Goal: Task Accomplishment & Management: Complete application form

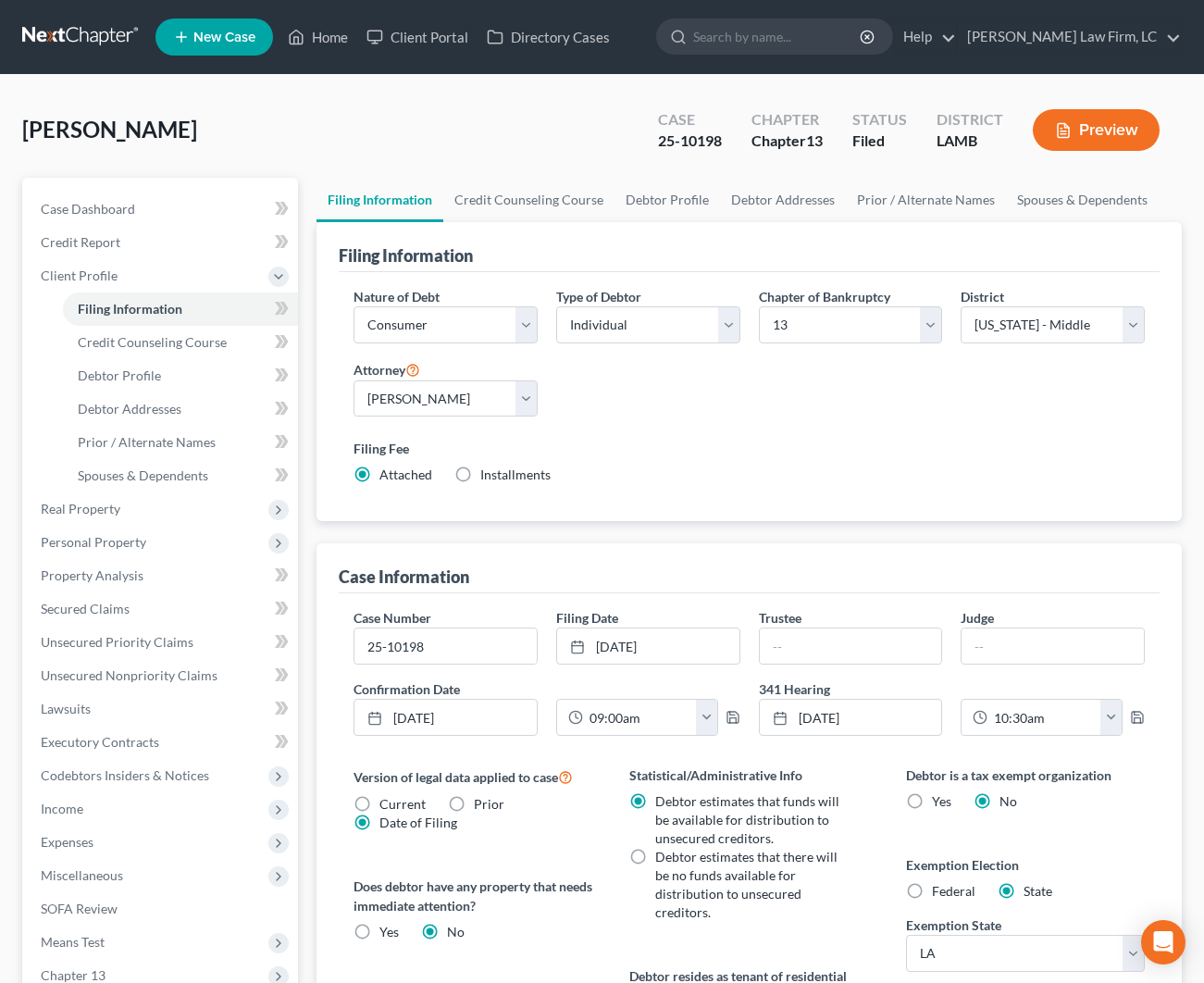
select select "1"
select select "0"
select select "3"
select select "35"
select select "0"
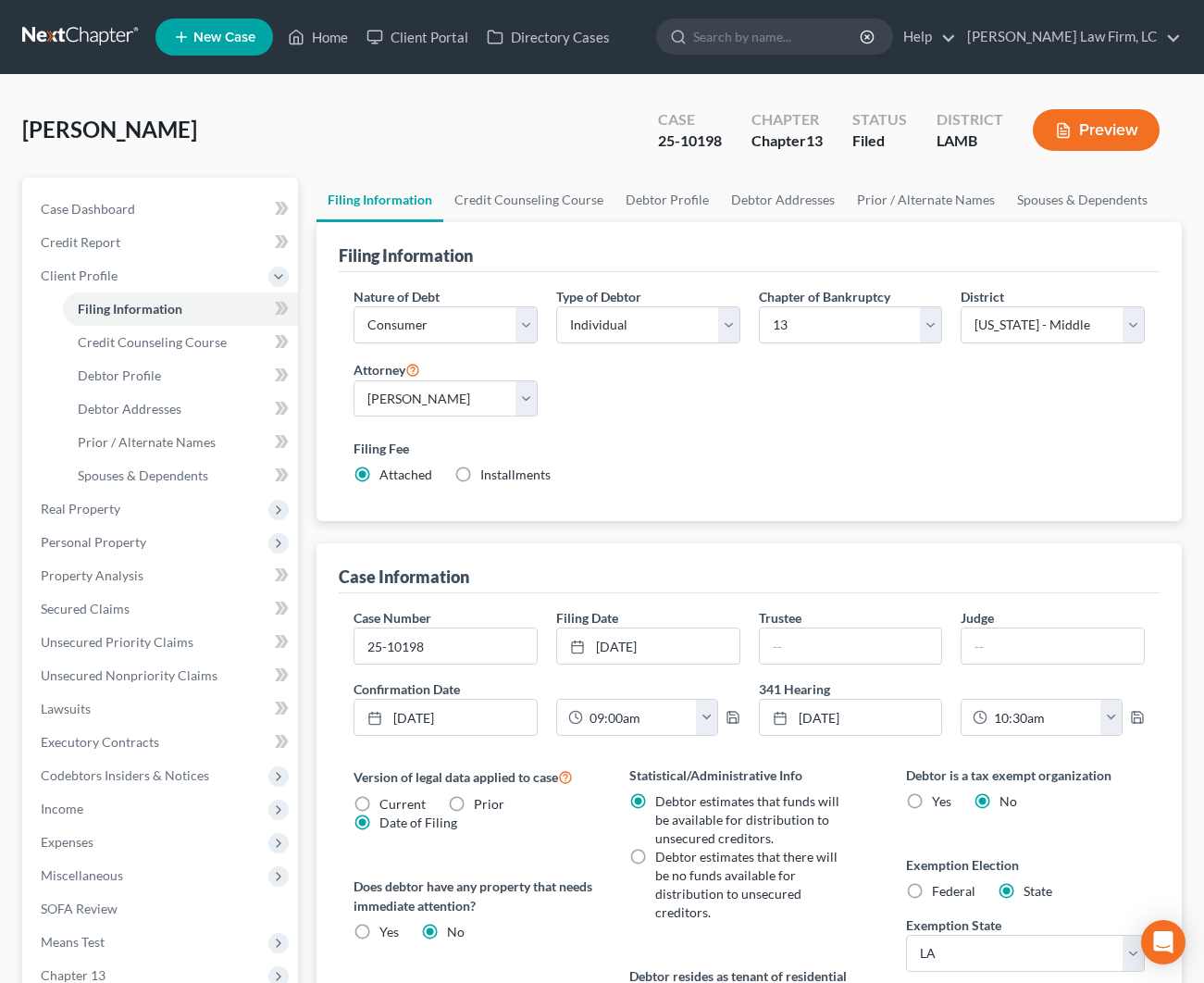
select select "19"
click at [322, 38] on link "Home" at bounding box center [318, 37] width 78 height 33
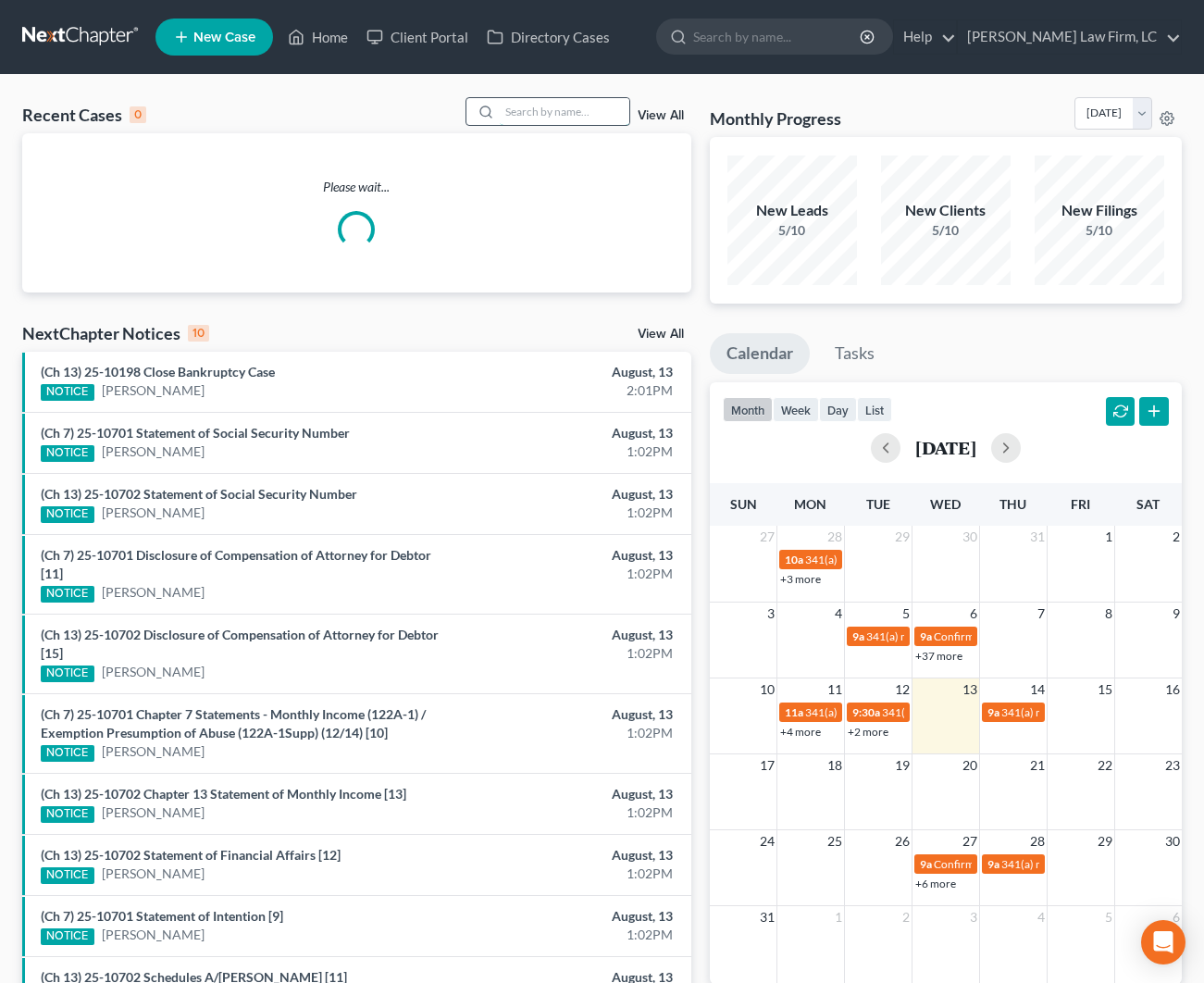
click at [505, 114] on input "search" at bounding box center [565, 111] width 129 height 26
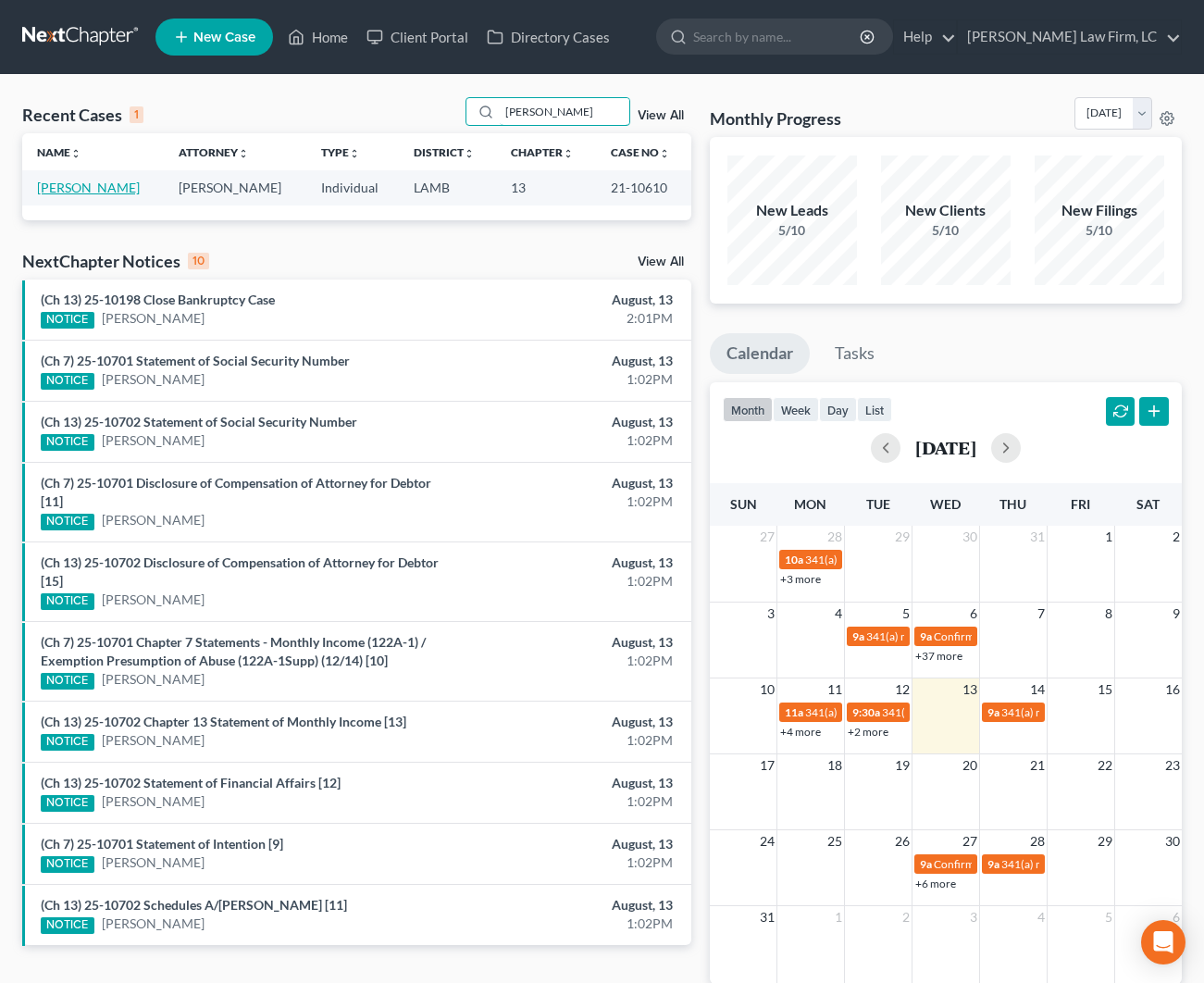
type input "[PERSON_NAME]"
click at [94, 190] on link "[PERSON_NAME]" at bounding box center [88, 187] width 103 height 16
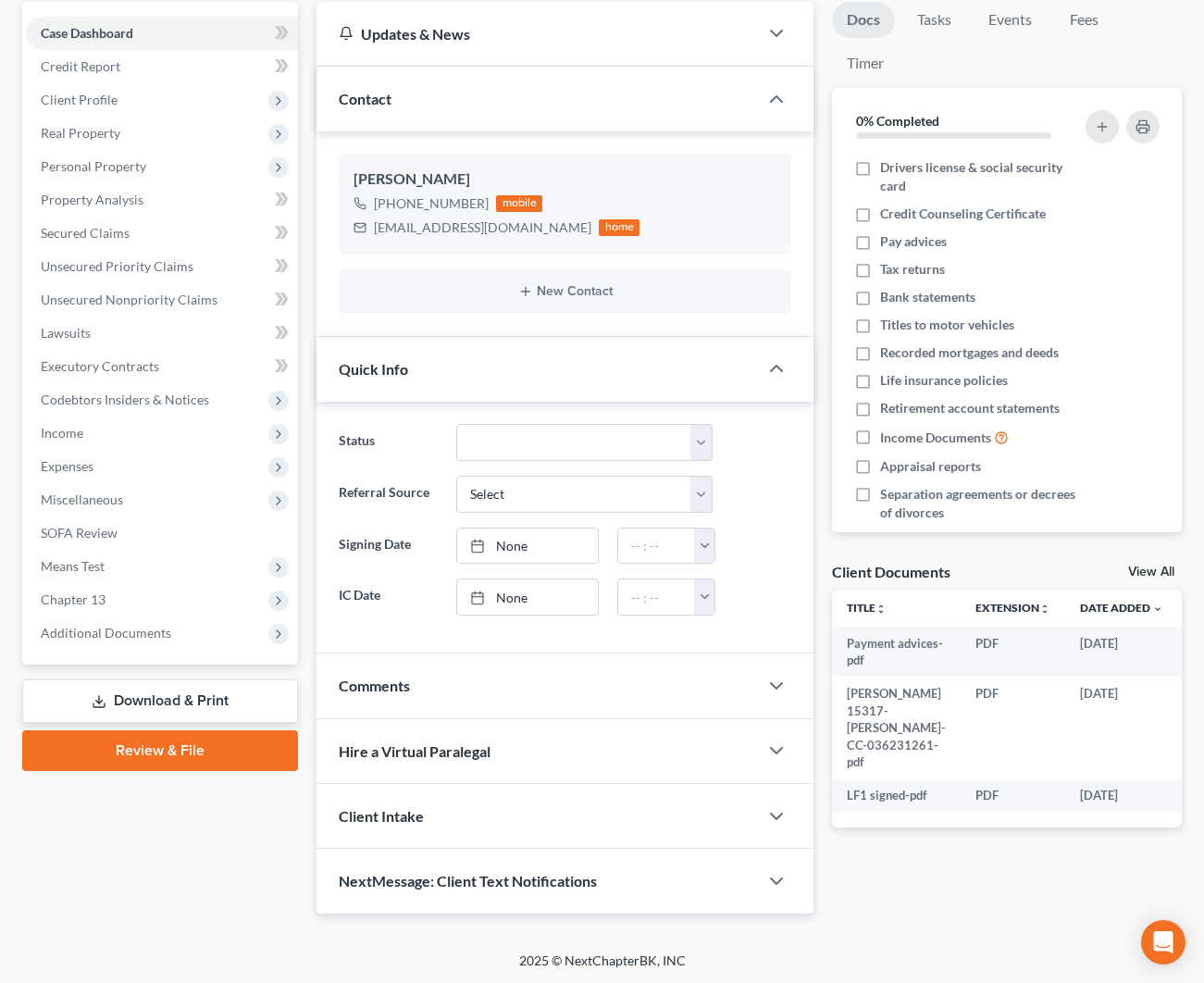
scroll to position [175, 0]
click at [509, 671] on div "Comments" at bounding box center [536, 685] width 441 height 64
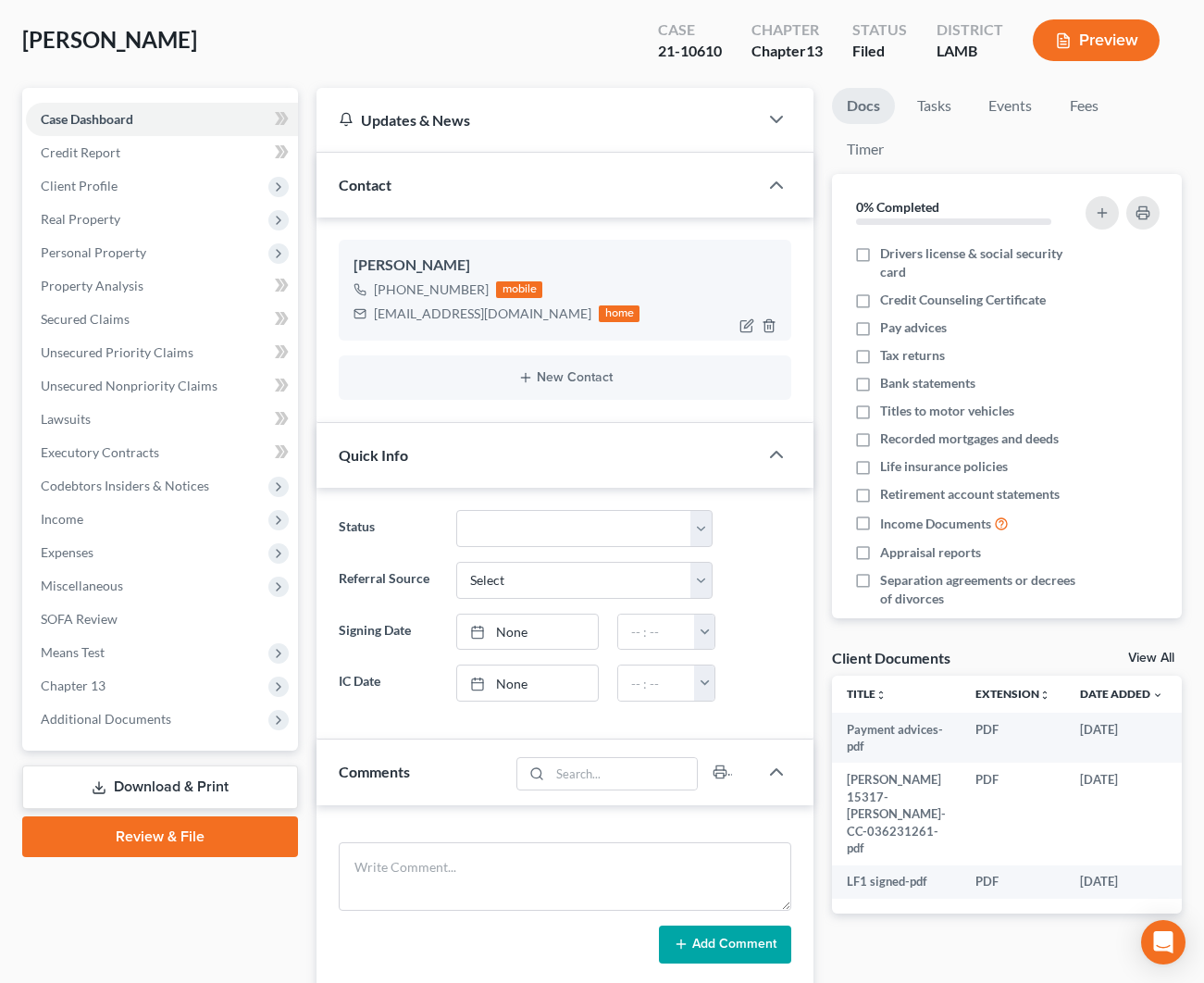
scroll to position [59, 0]
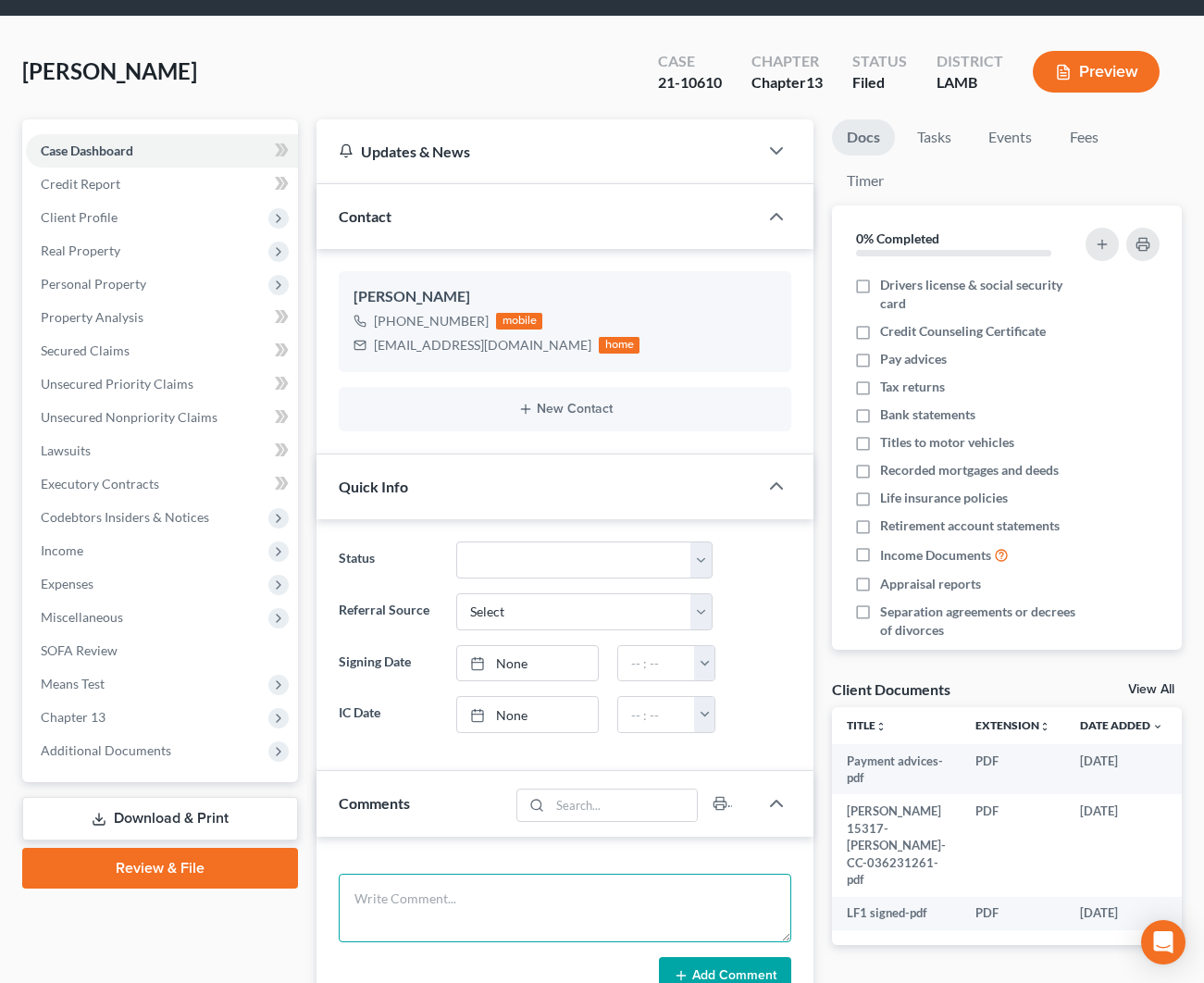
click at [548, 899] on textarea at bounding box center [565, 908] width 452 height 69
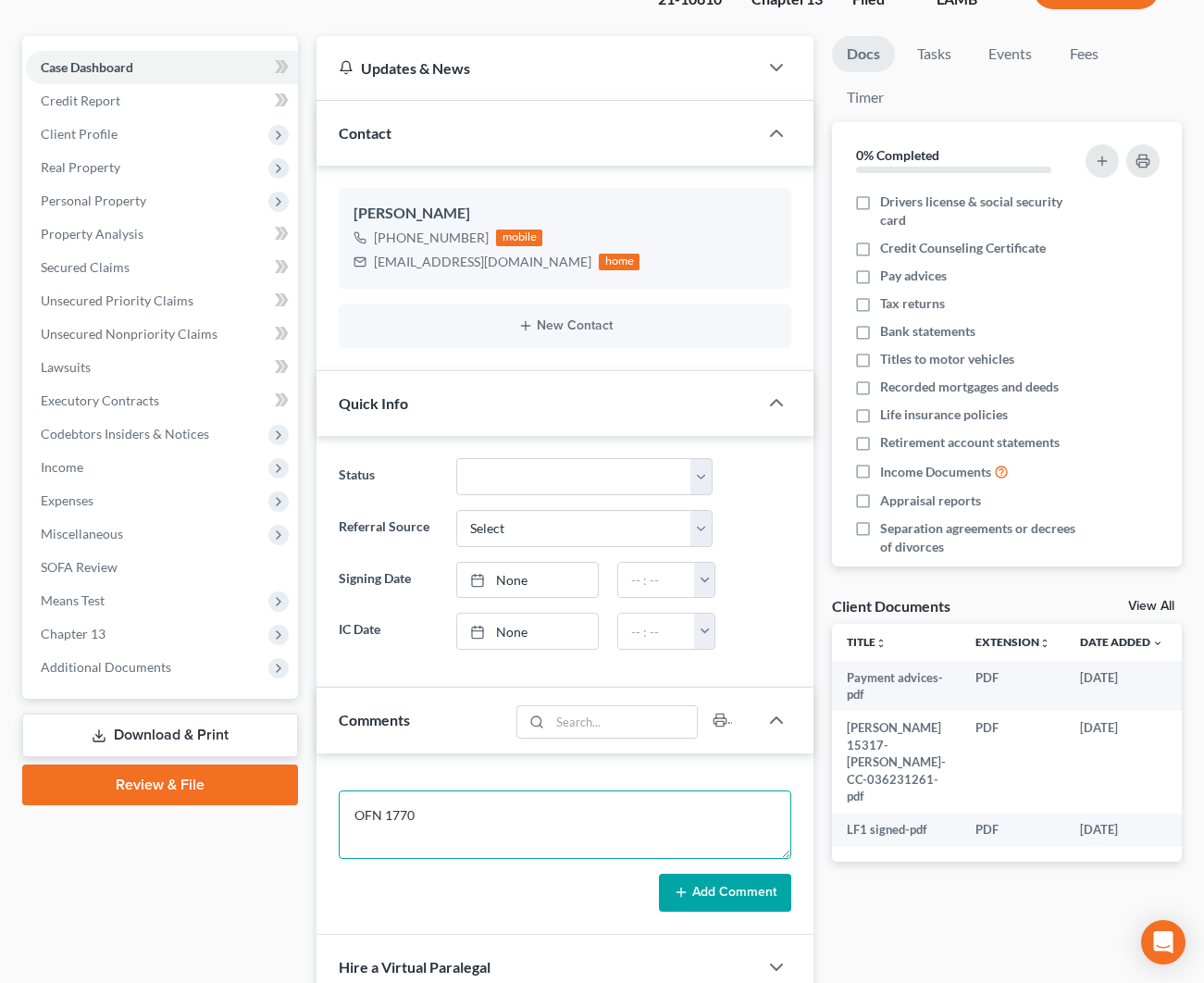
scroll to position [153, 0]
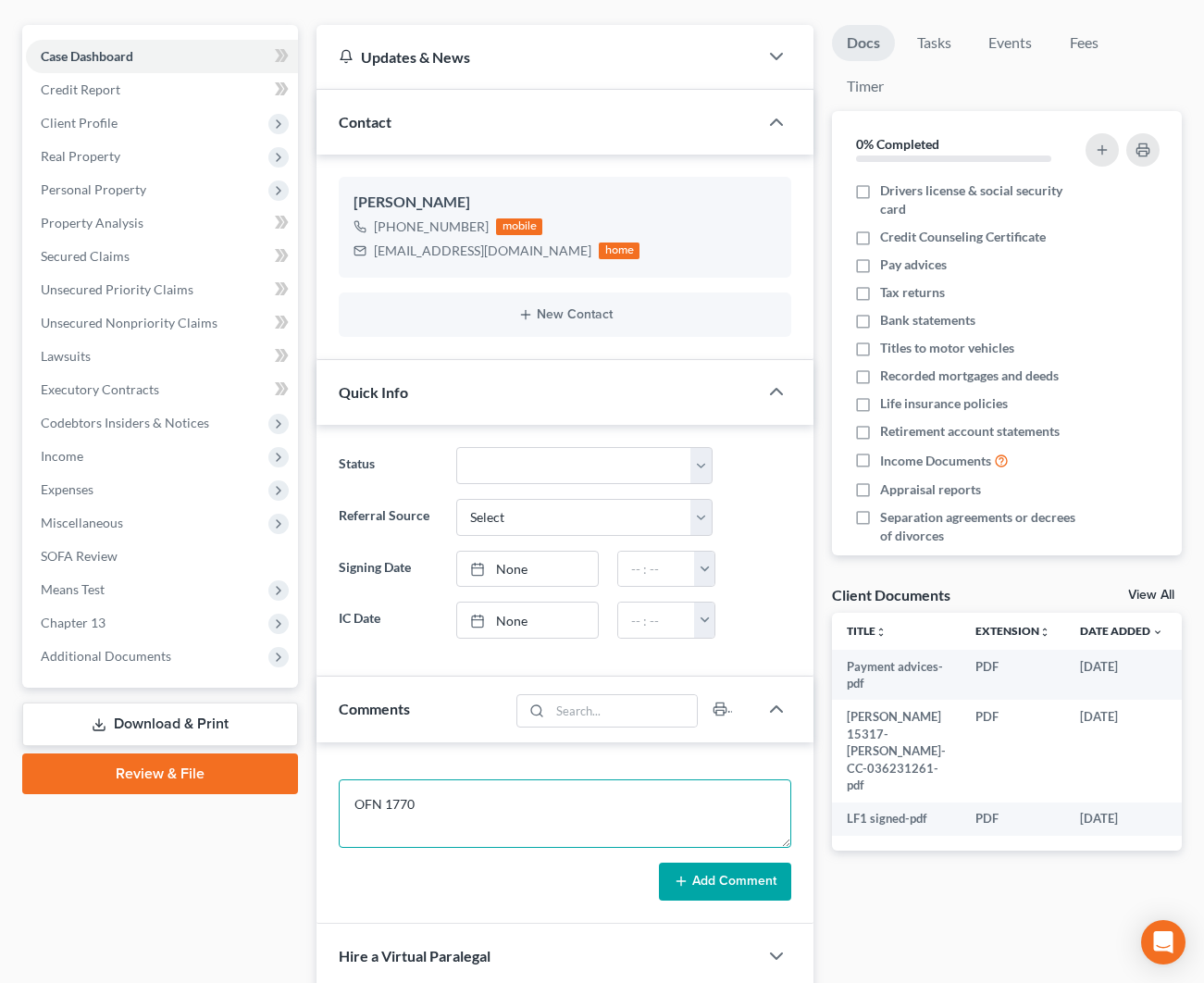
type textarea "OFN 1770"
click at [753, 868] on button "Add Comment" at bounding box center [724, 882] width 132 height 39
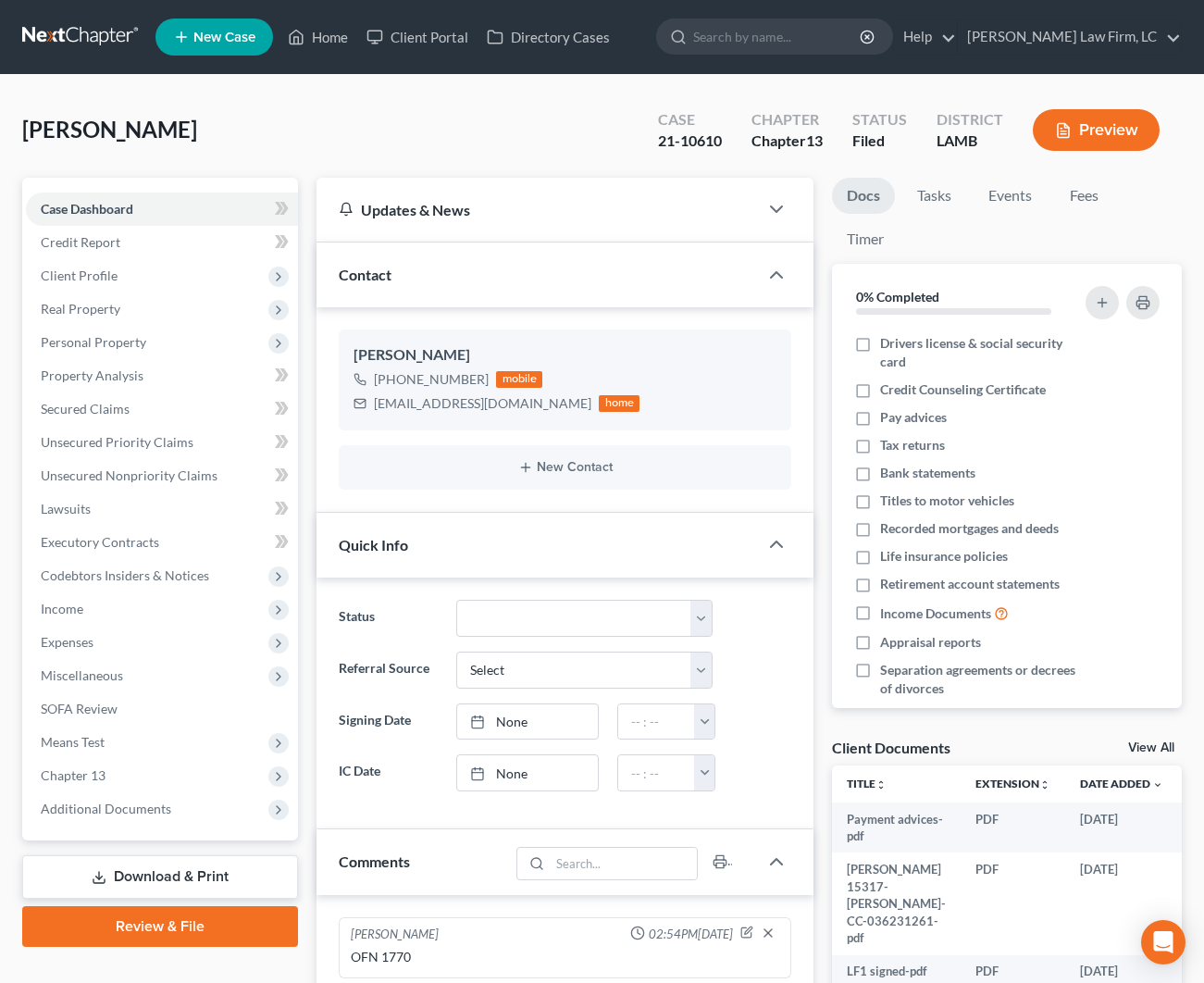
scroll to position [0, 1]
drag, startPoint x: 480, startPoint y: 378, endPoint x: 409, endPoint y: 377, distance: 71.0
click at [409, 377] on div "[PHONE_NUMBER]" at bounding box center [431, 379] width 115 height 19
click at [431, 367] on div "[PHONE_NUMBER] mobile" at bounding box center [496, 379] width 286 height 24
drag, startPoint x: 481, startPoint y: 376, endPoint x: 391, endPoint y: 379, distance: 90.0
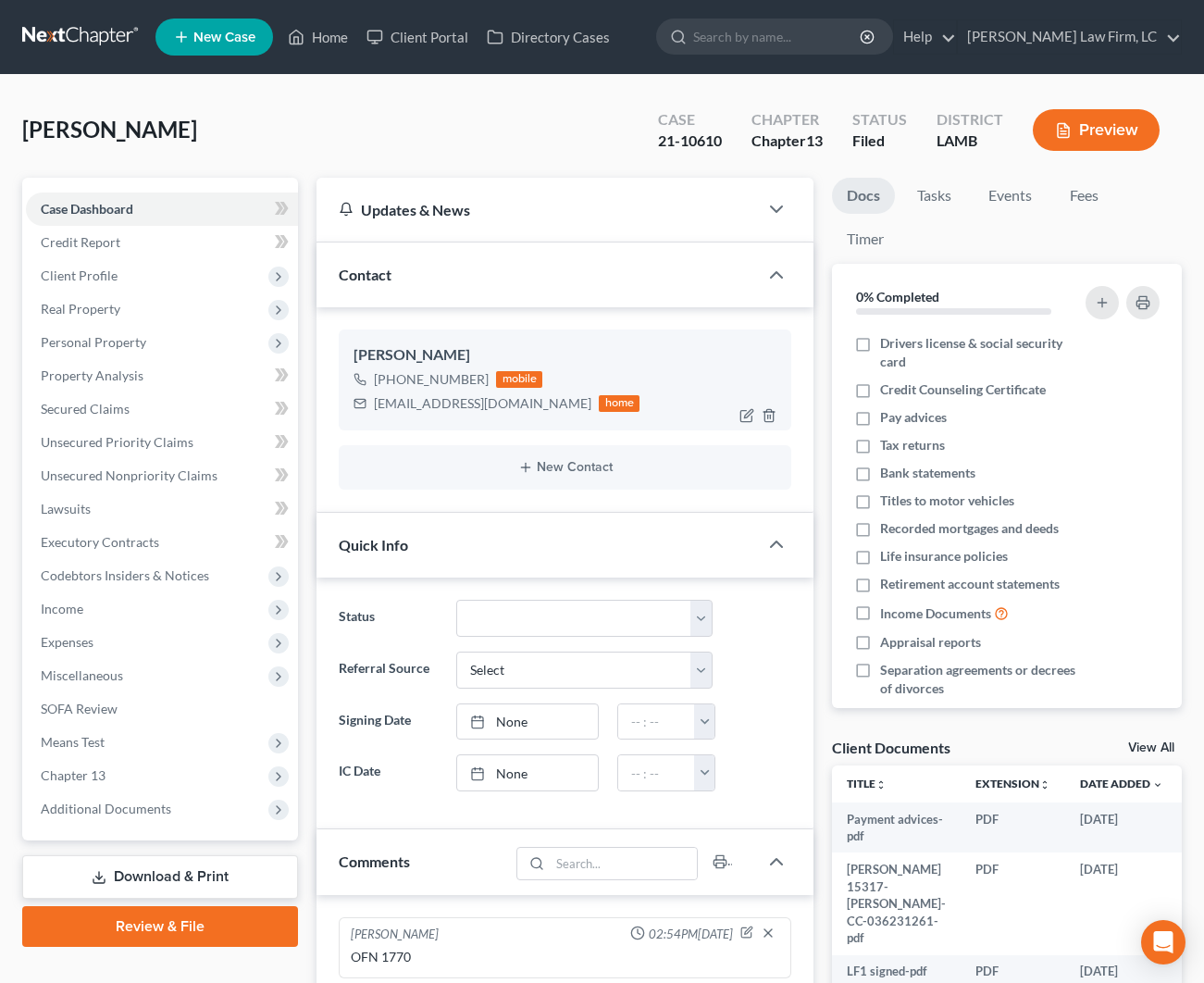
click at [391, 379] on div "[PHONE_NUMBER]" at bounding box center [431, 379] width 115 height 19
copy div "[PHONE_NUMBER]"
drag, startPoint x: 476, startPoint y: 401, endPoint x: 376, endPoint y: 401, distance: 100.0
click at [376, 401] on div "[EMAIL_ADDRESS][DOMAIN_NAME] home" at bounding box center [496, 403] width 286 height 24
copy div "[EMAIL_ADDRESS][DOMAIN_NAME]"
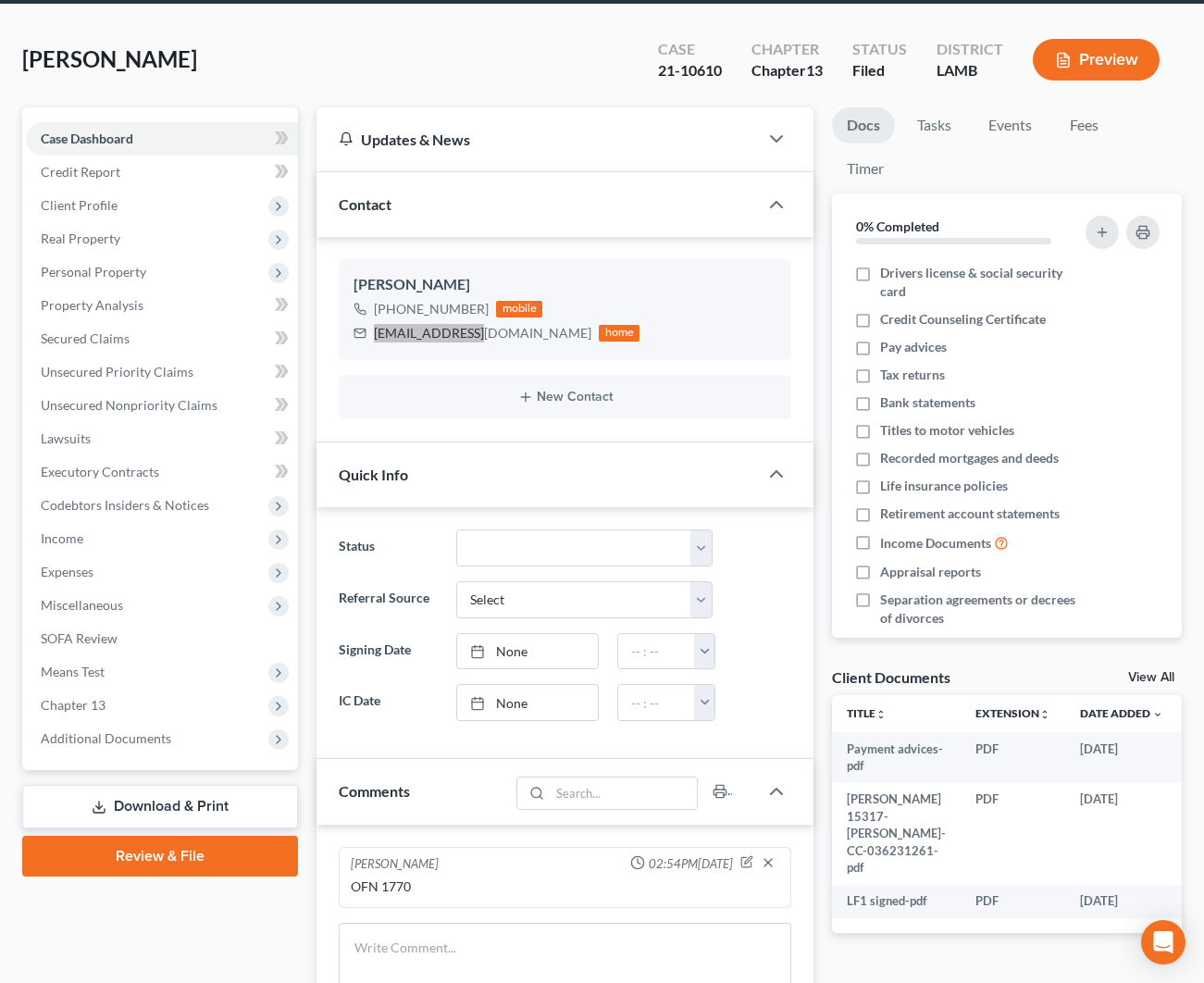
scroll to position [92, 0]
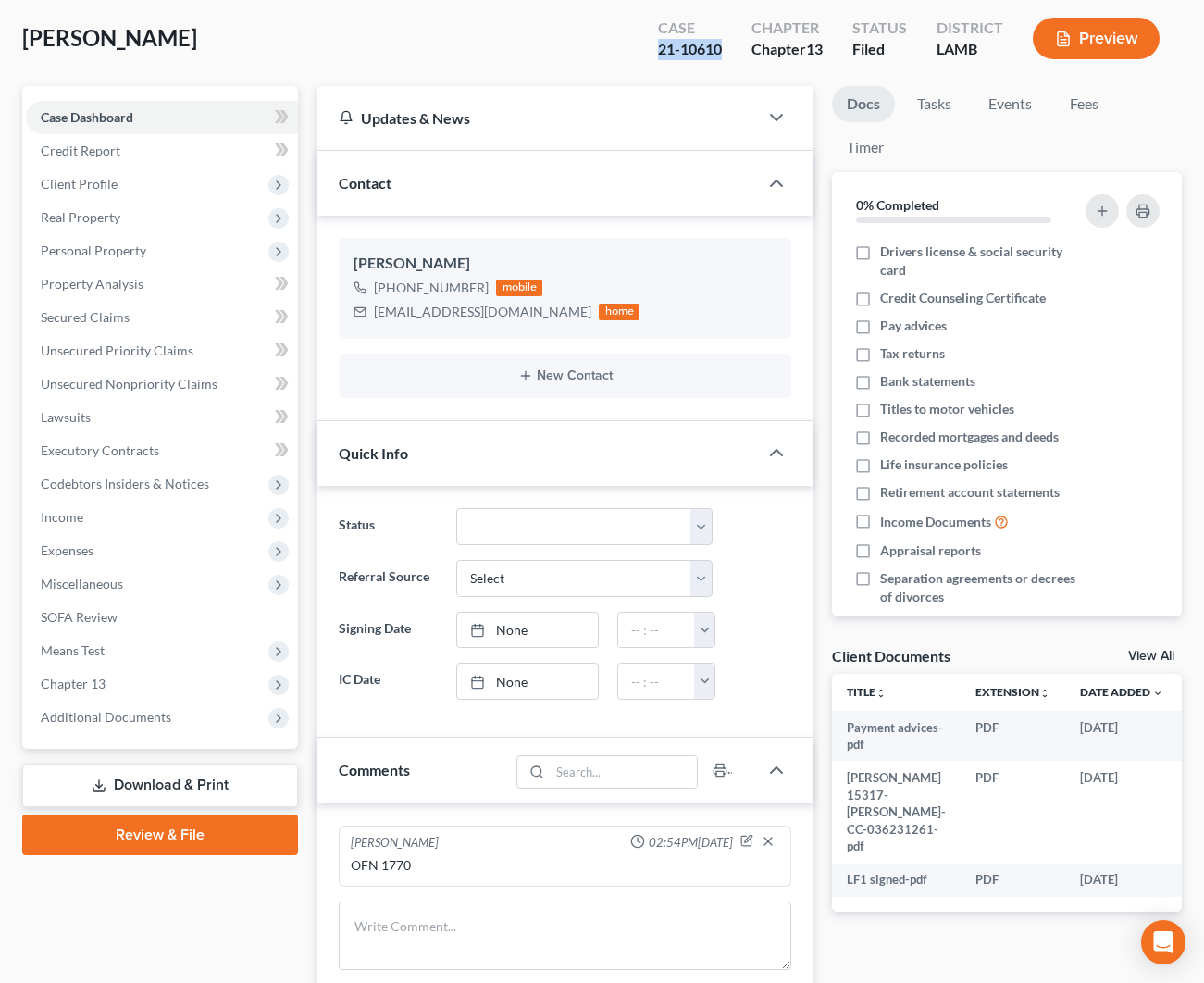
drag, startPoint x: 716, startPoint y: 48, endPoint x: 640, endPoint y: 49, distance: 76.0
click at [640, 49] on div "Case 21-10610 Chapter Chapter 13 Status Filed District [GEOGRAPHIC_DATA]" at bounding box center [908, 38] width 546 height 66
copy div "21-10610"
click at [145, 151] on link "Credit Report" at bounding box center [162, 151] width 272 height 33
click at [149, 185] on span "Client Profile" at bounding box center [162, 184] width 272 height 33
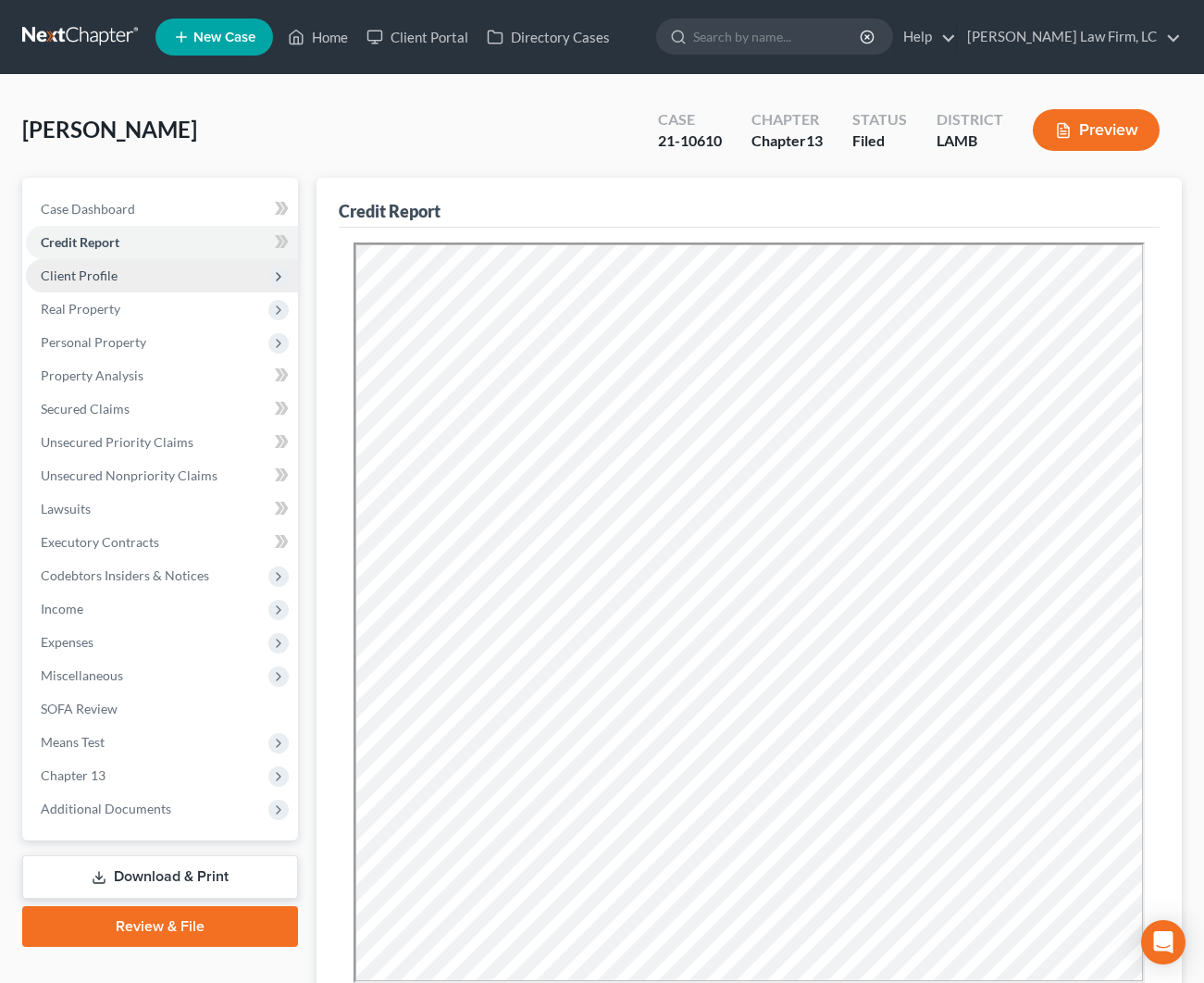
click at [161, 273] on span "Client Profile" at bounding box center [162, 276] width 272 height 33
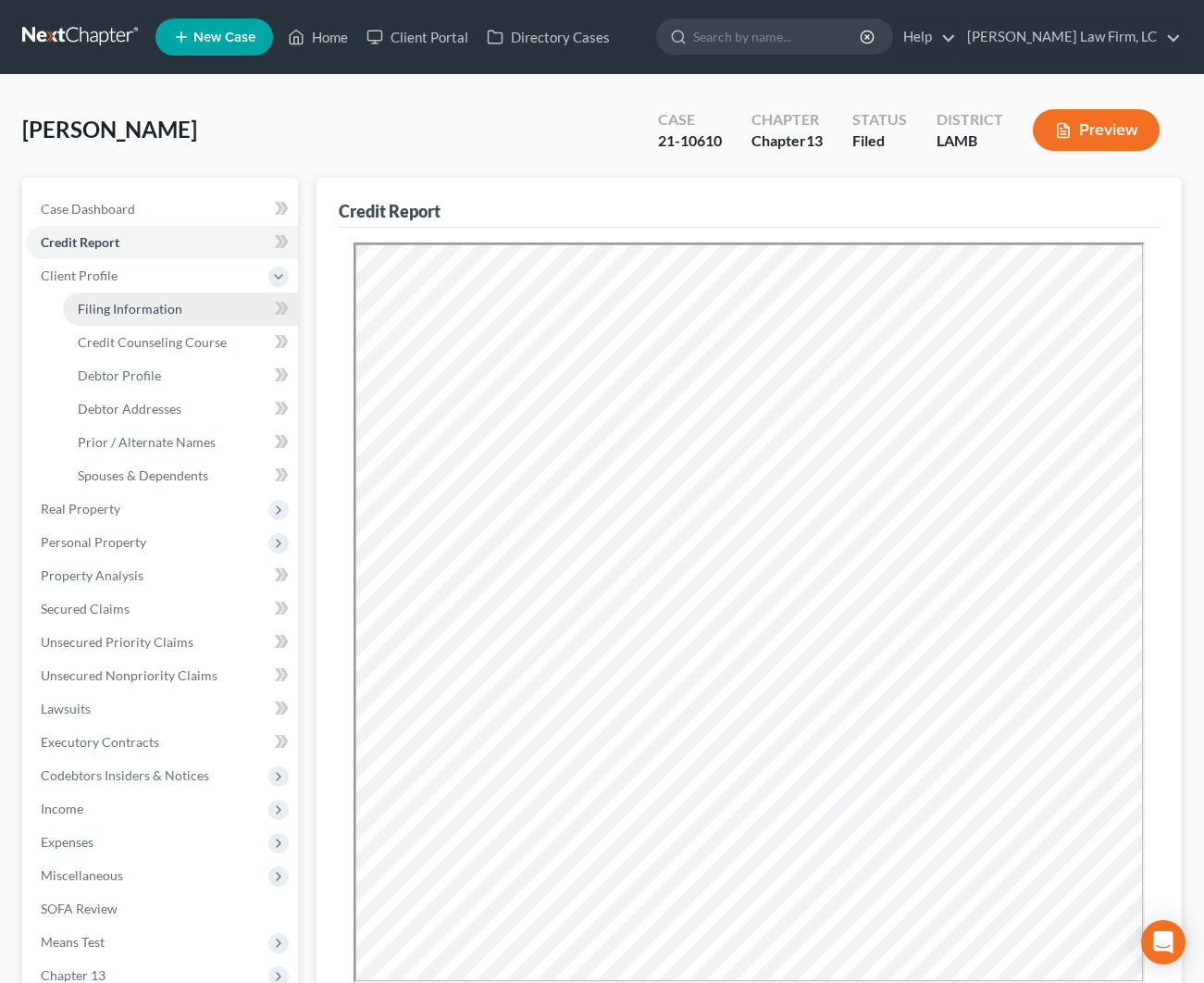
click at [176, 311] on span "Filing Information" at bounding box center [129, 308] width 105 height 16
select select "1"
select select "0"
select select "3"
select select "35"
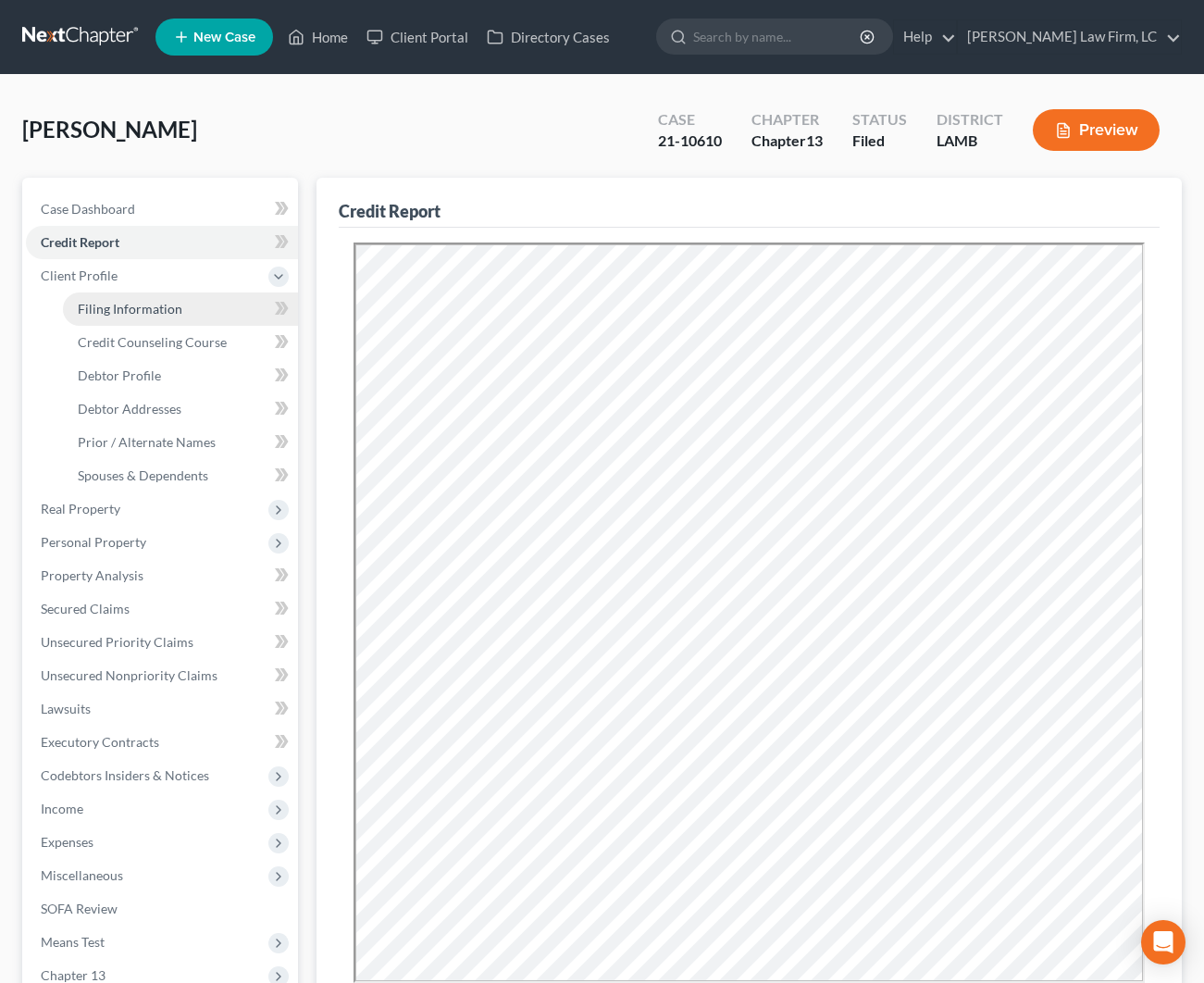
select select "0"
select select "19"
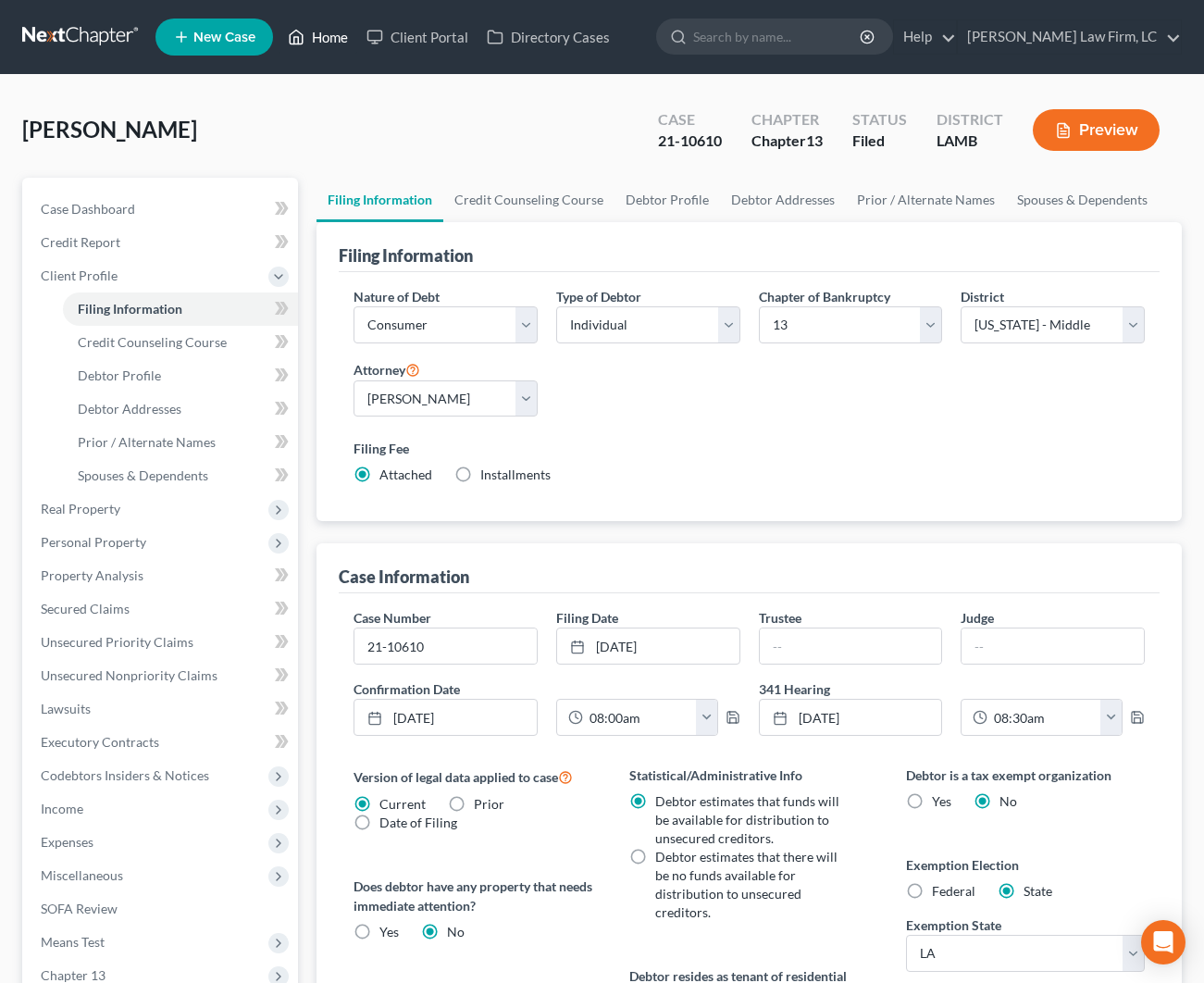
scroll to position [3, 0]
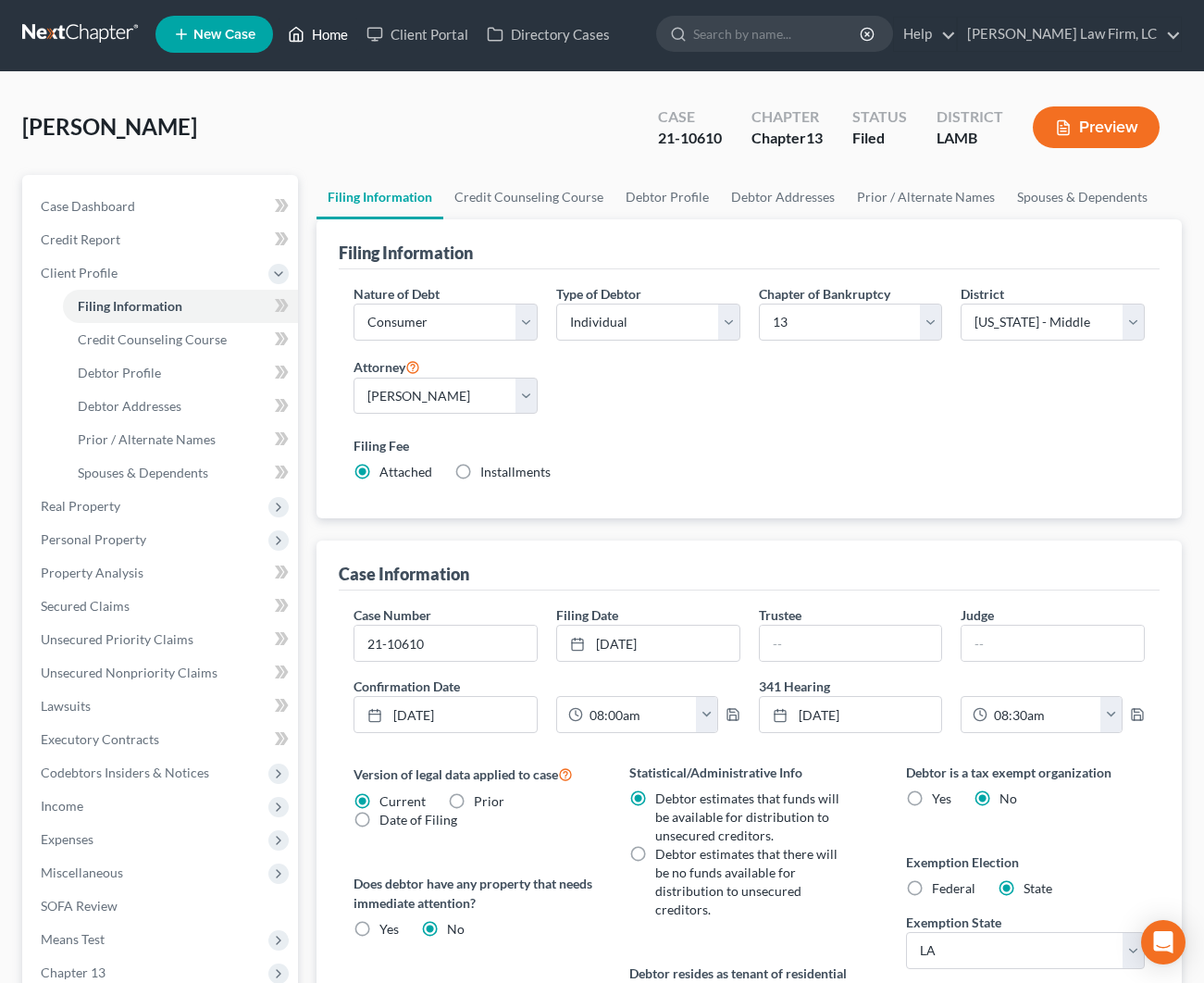
click at [312, 34] on link "Home" at bounding box center [318, 34] width 78 height 33
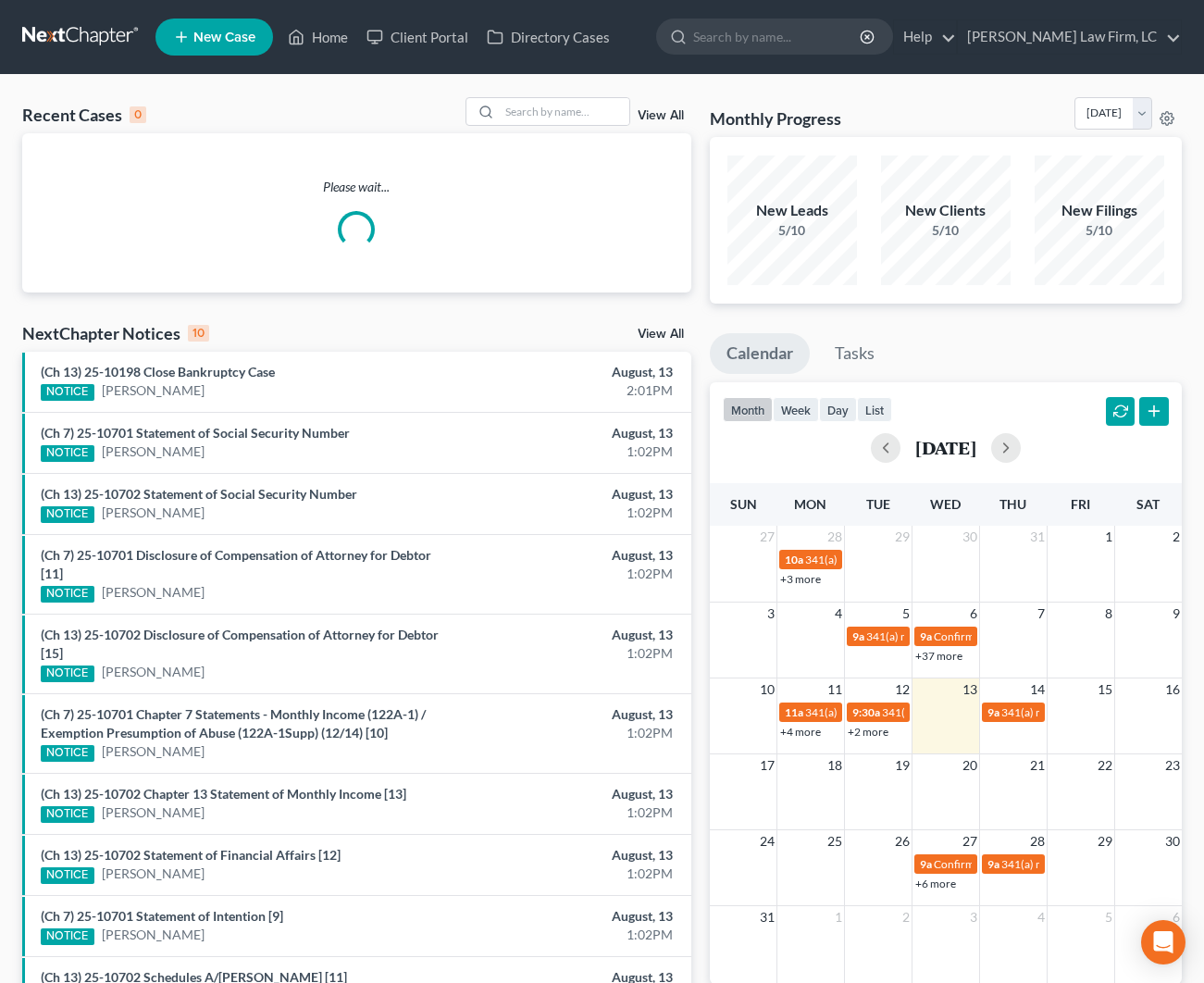
scroll to position [1, 0]
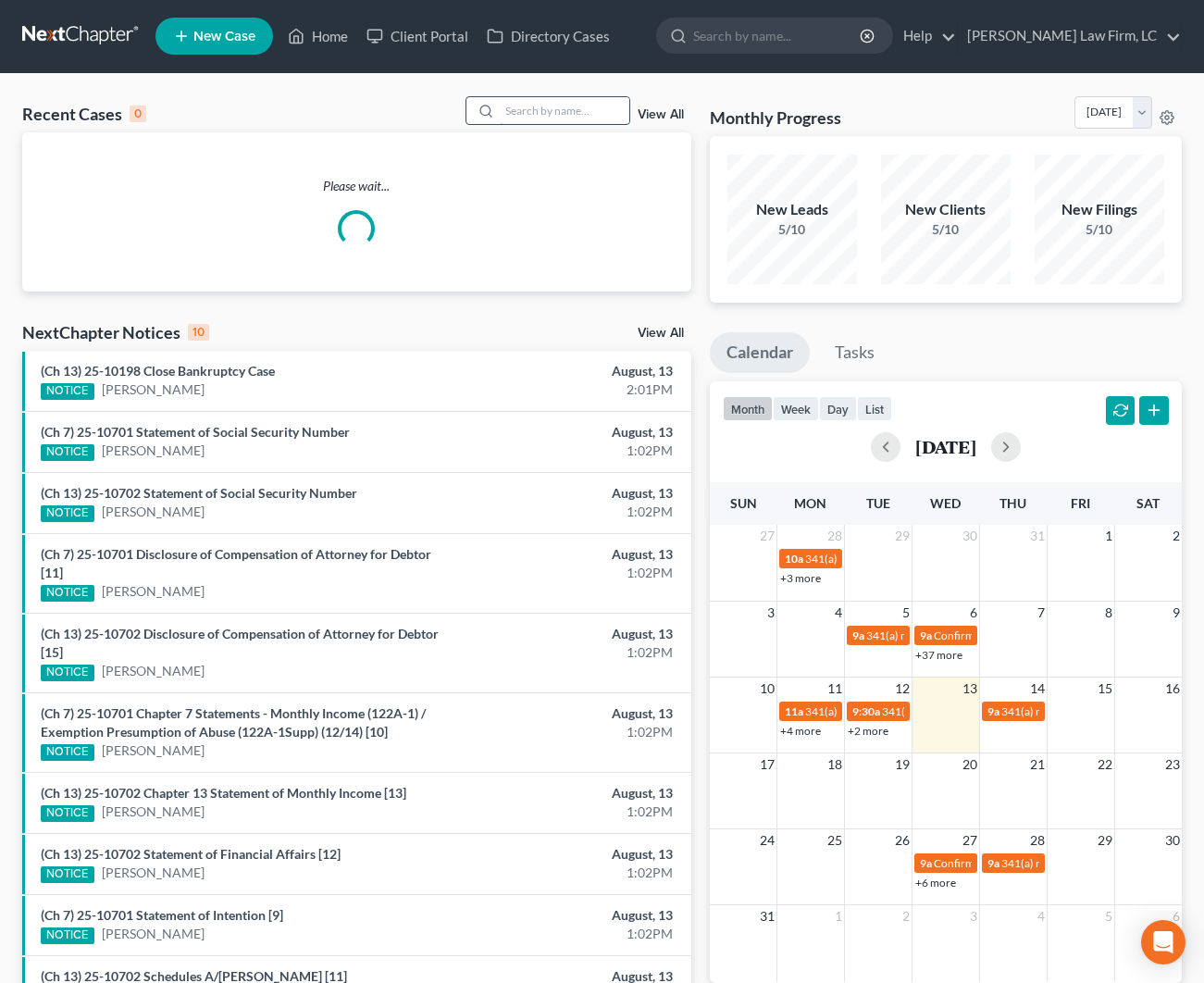
click at [506, 111] on input "search" at bounding box center [565, 110] width 129 height 26
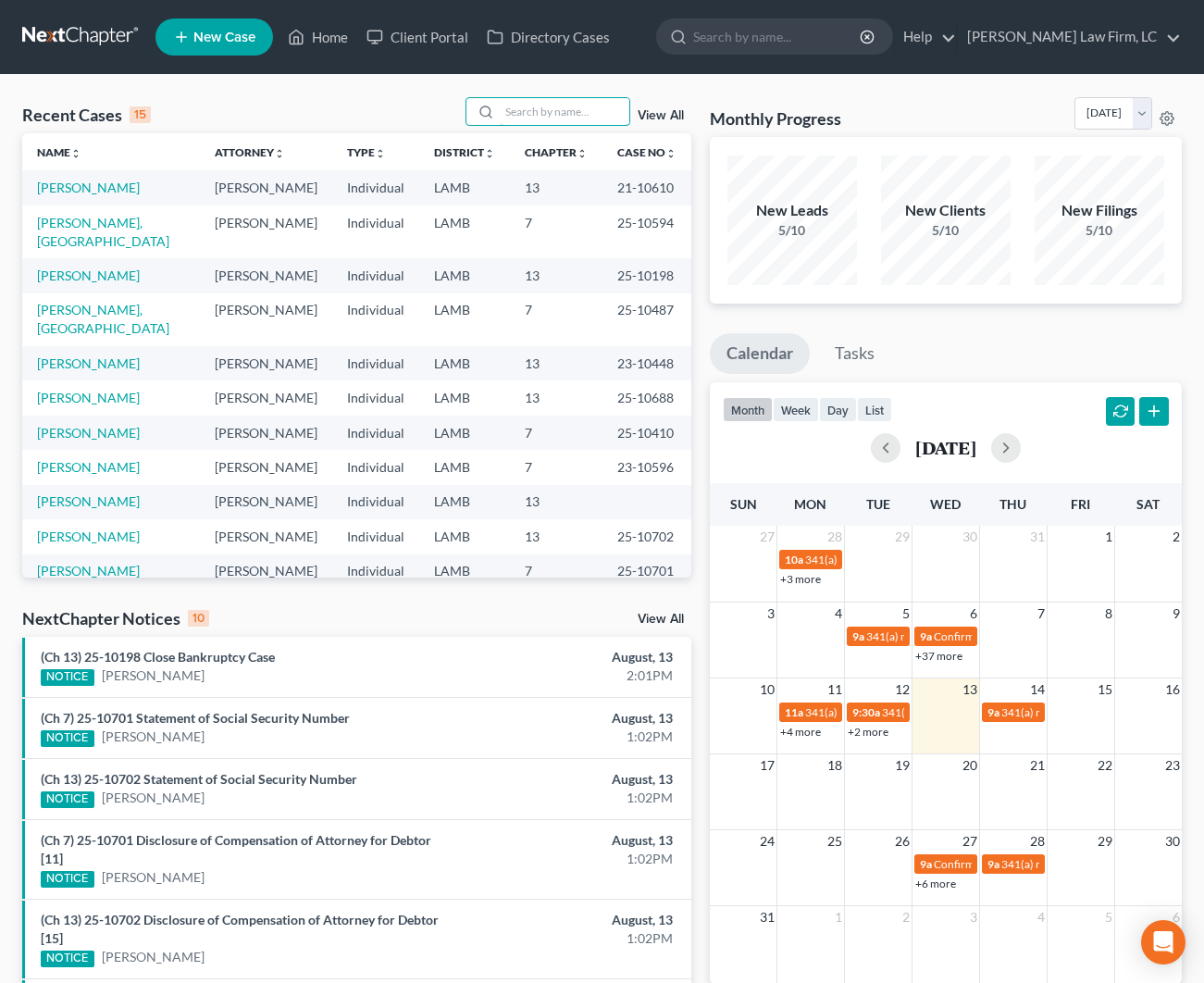
type input "i"
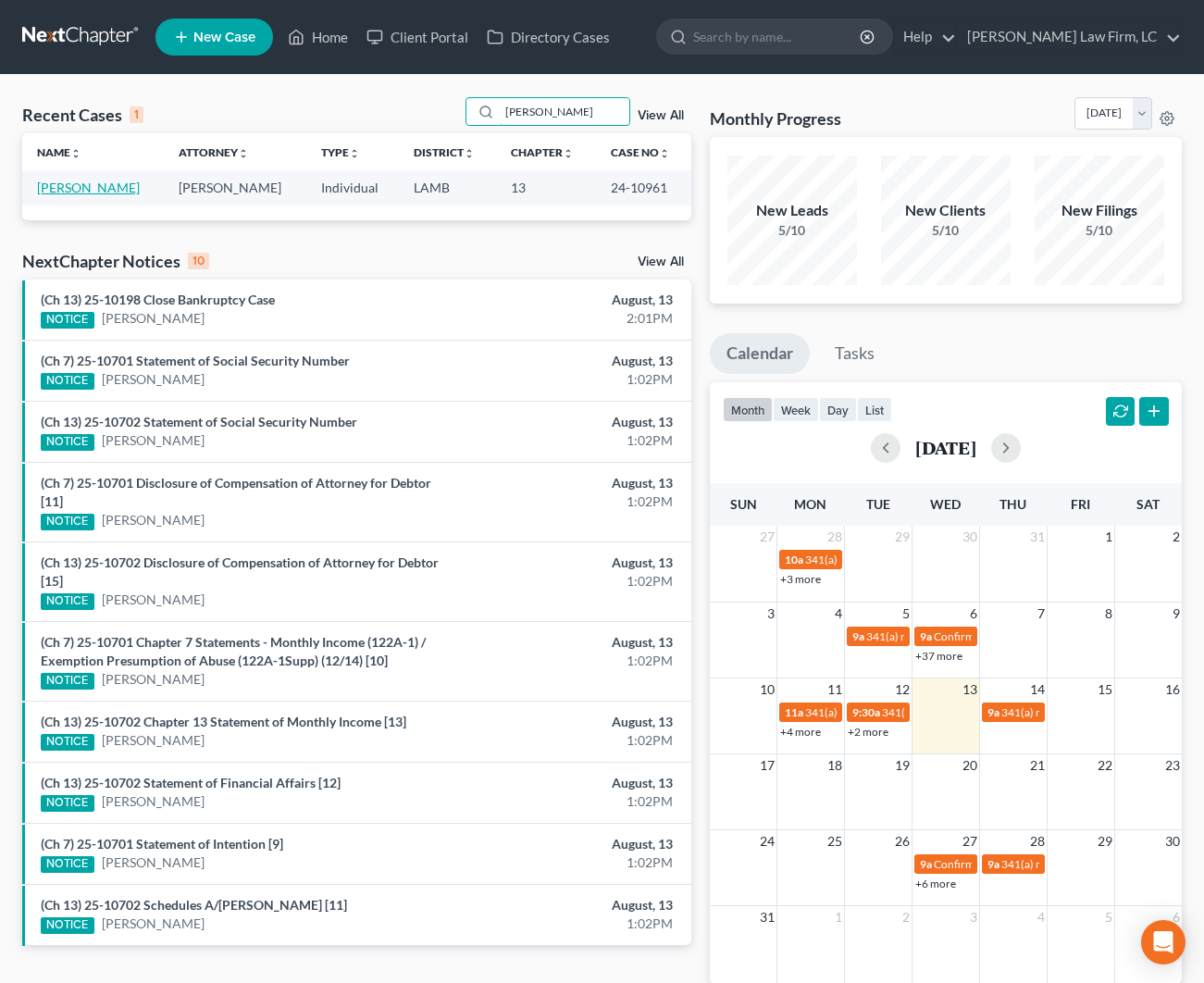
type input "[PERSON_NAME]"
click at [96, 190] on link "[PERSON_NAME]" at bounding box center [88, 187] width 103 height 16
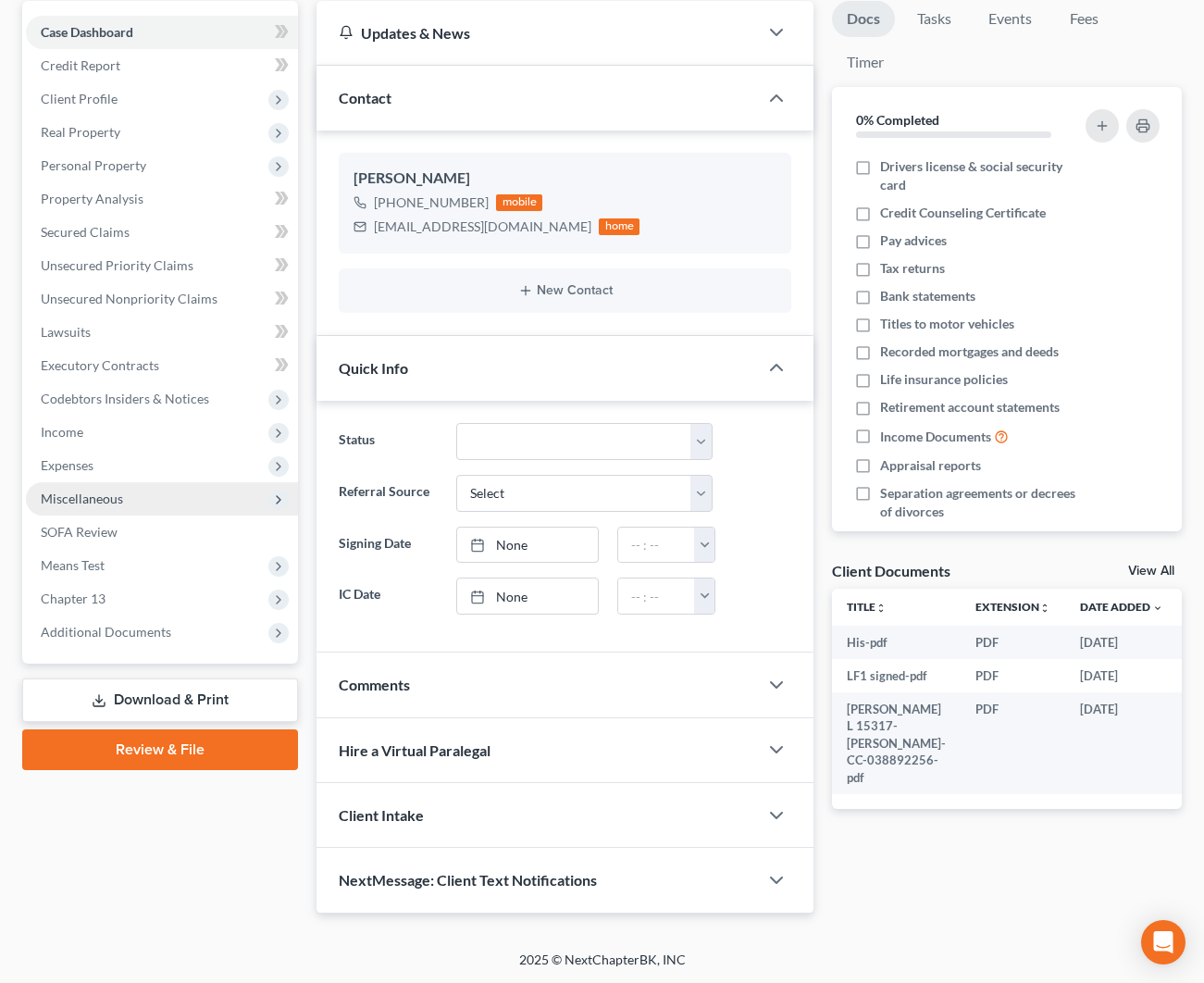
scroll to position [175, 0]
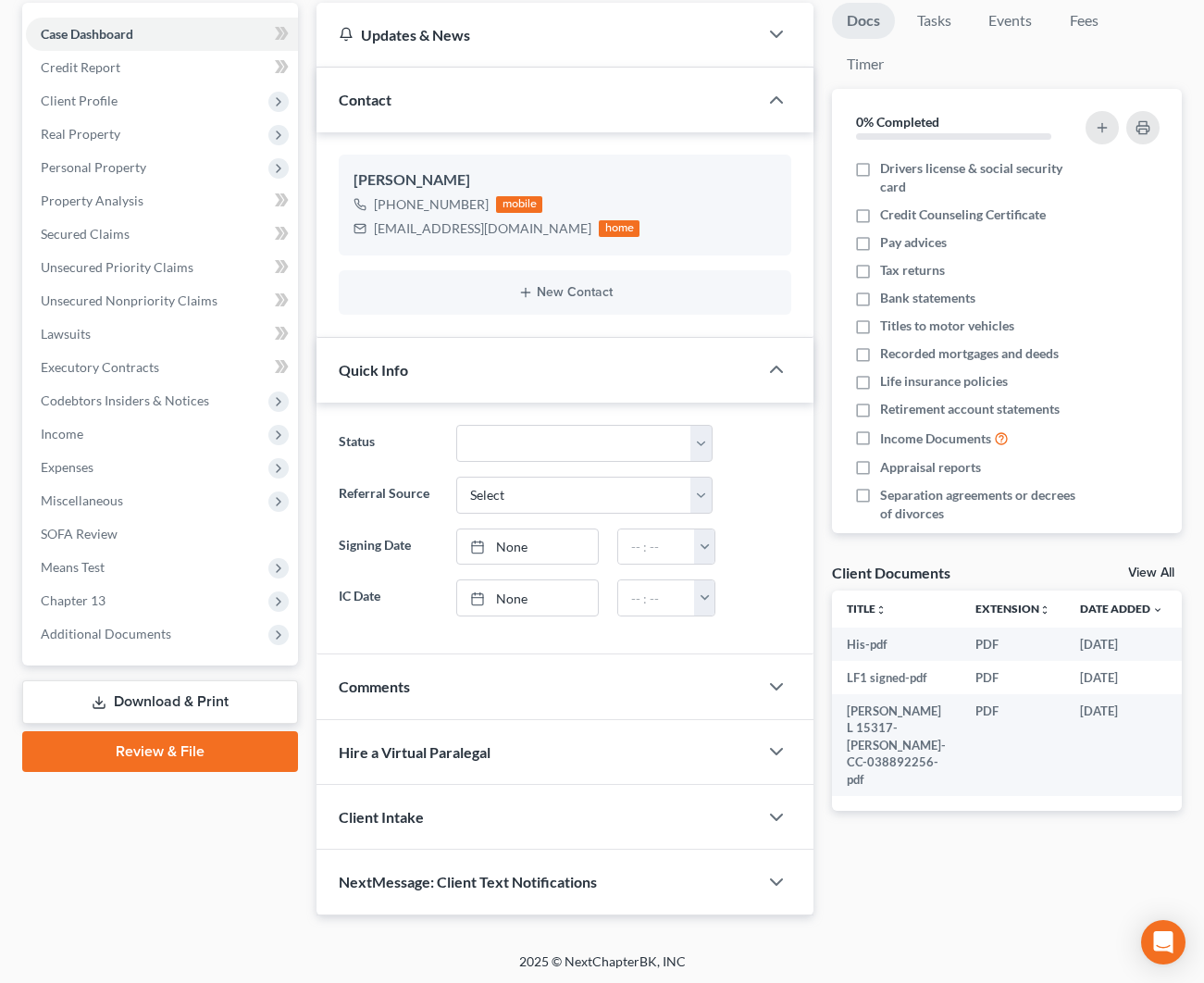
click at [550, 686] on div "Comments" at bounding box center [536, 685] width 441 height 64
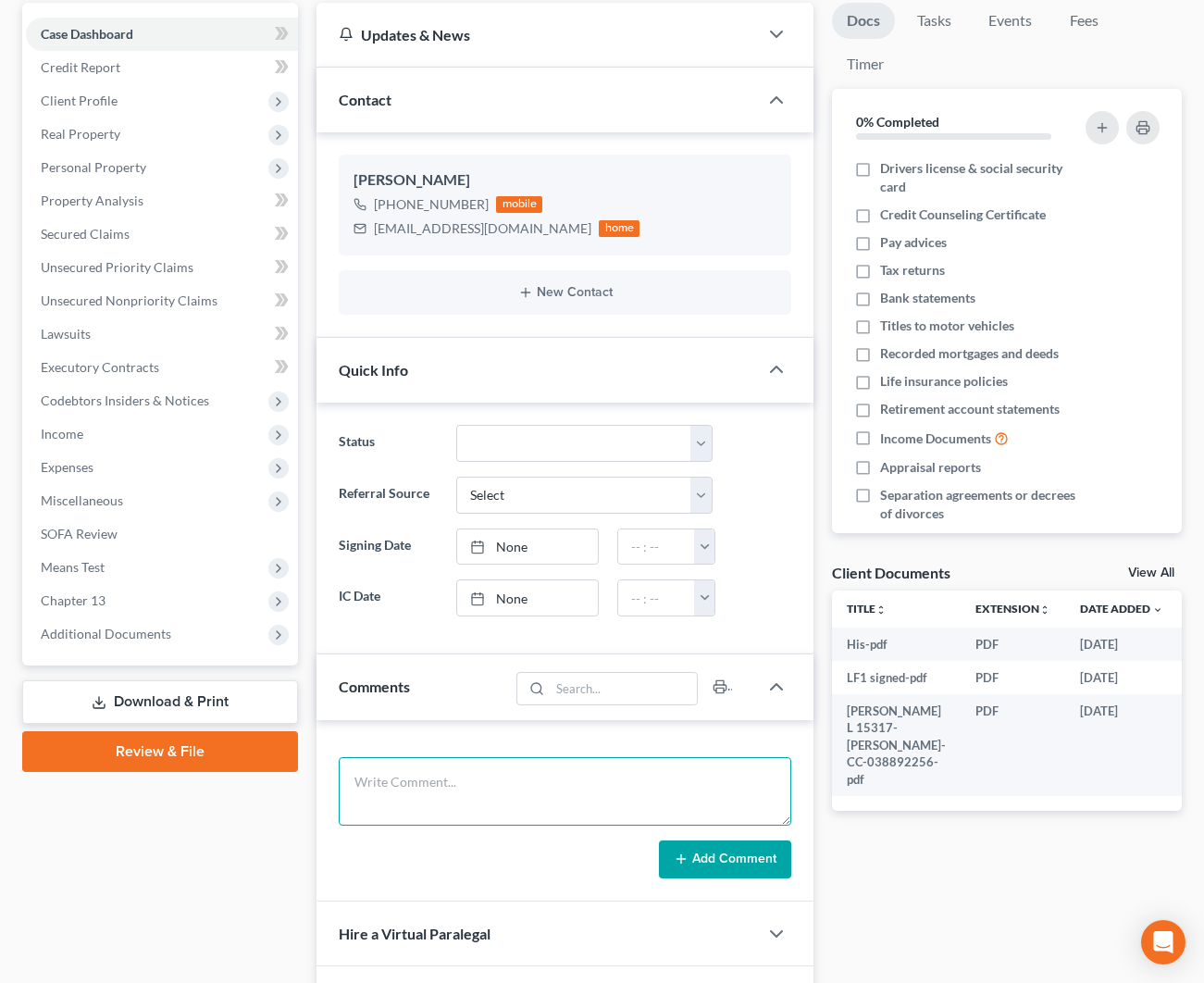
click at [411, 805] on textarea at bounding box center [565, 791] width 452 height 69
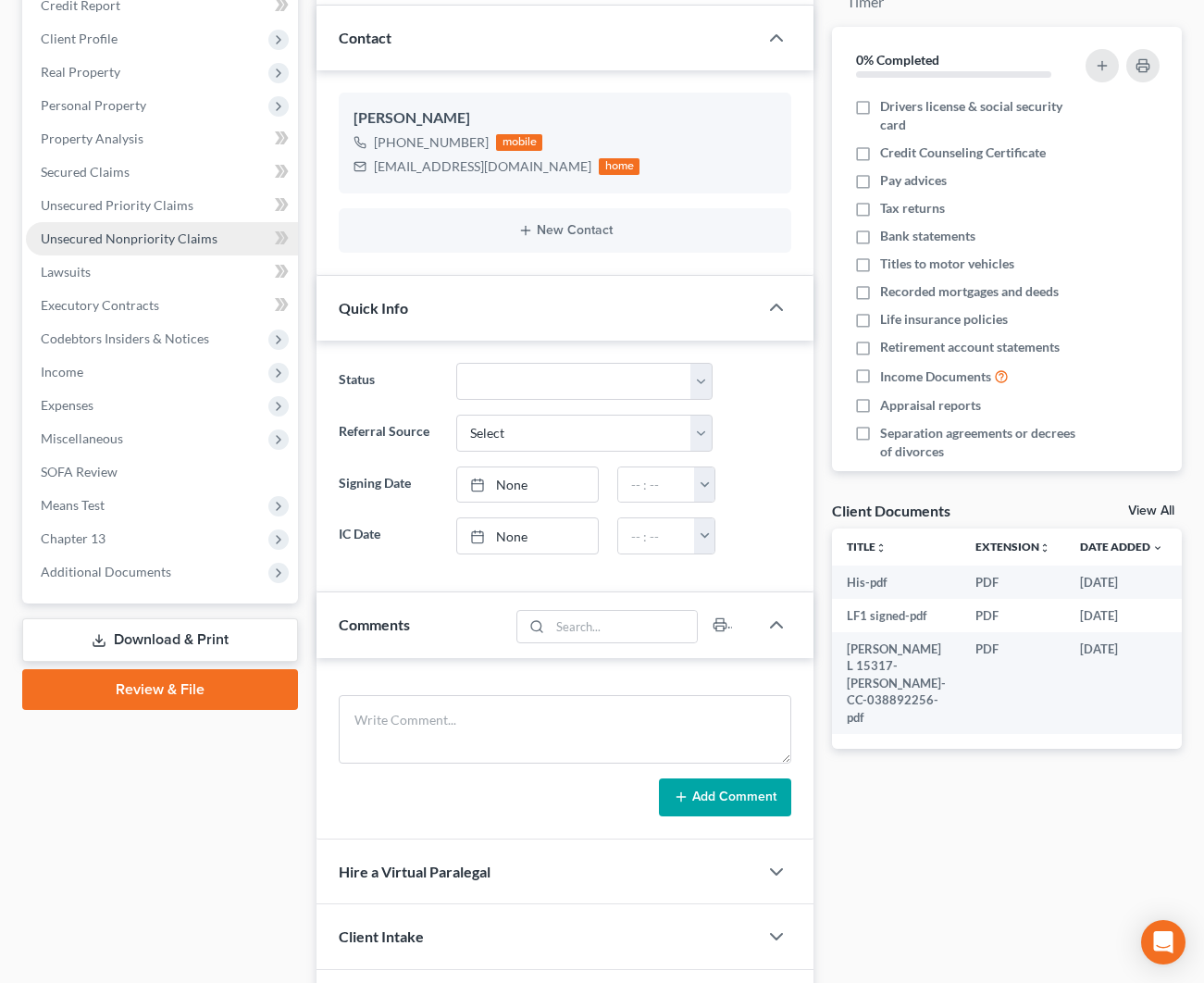
scroll to position [295, 0]
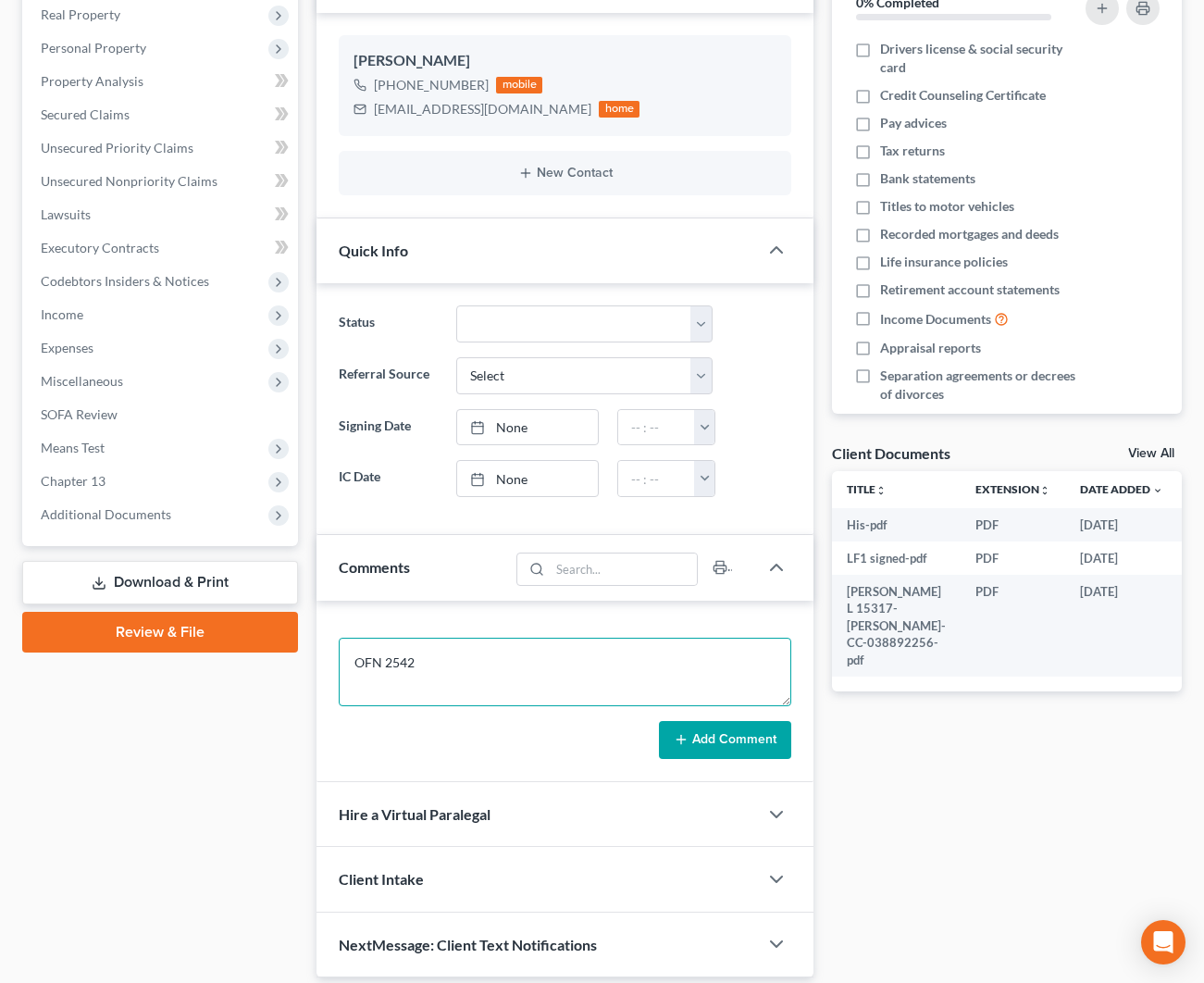
type textarea "OFN 2542"
click at [710, 731] on button "Add Comment" at bounding box center [724, 740] width 132 height 39
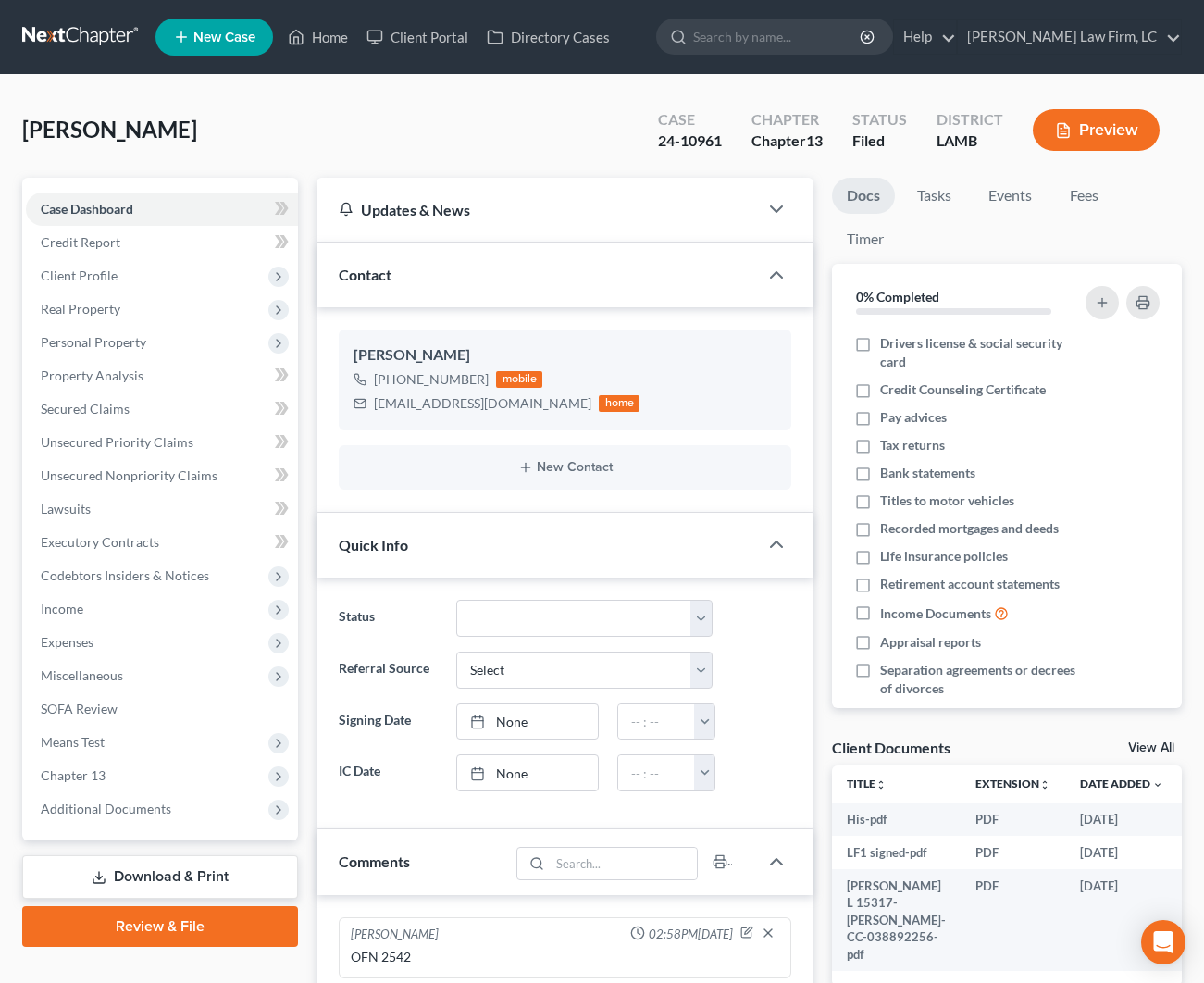
scroll to position [0, 0]
drag, startPoint x: 725, startPoint y: 133, endPoint x: 667, endPoint y: 134, distance: 58.0
click at [667, 134] on div "Case 24-10961" at bounding box center [689, 132] width 93 height 55
click at [720, 119] on div "Case" at bounding box center [689, 120] width 64 height 22
drag, startPoint x: 704, startPoint y: 139, endPoint x: 612, endPoint y: 139, distance: 92.0
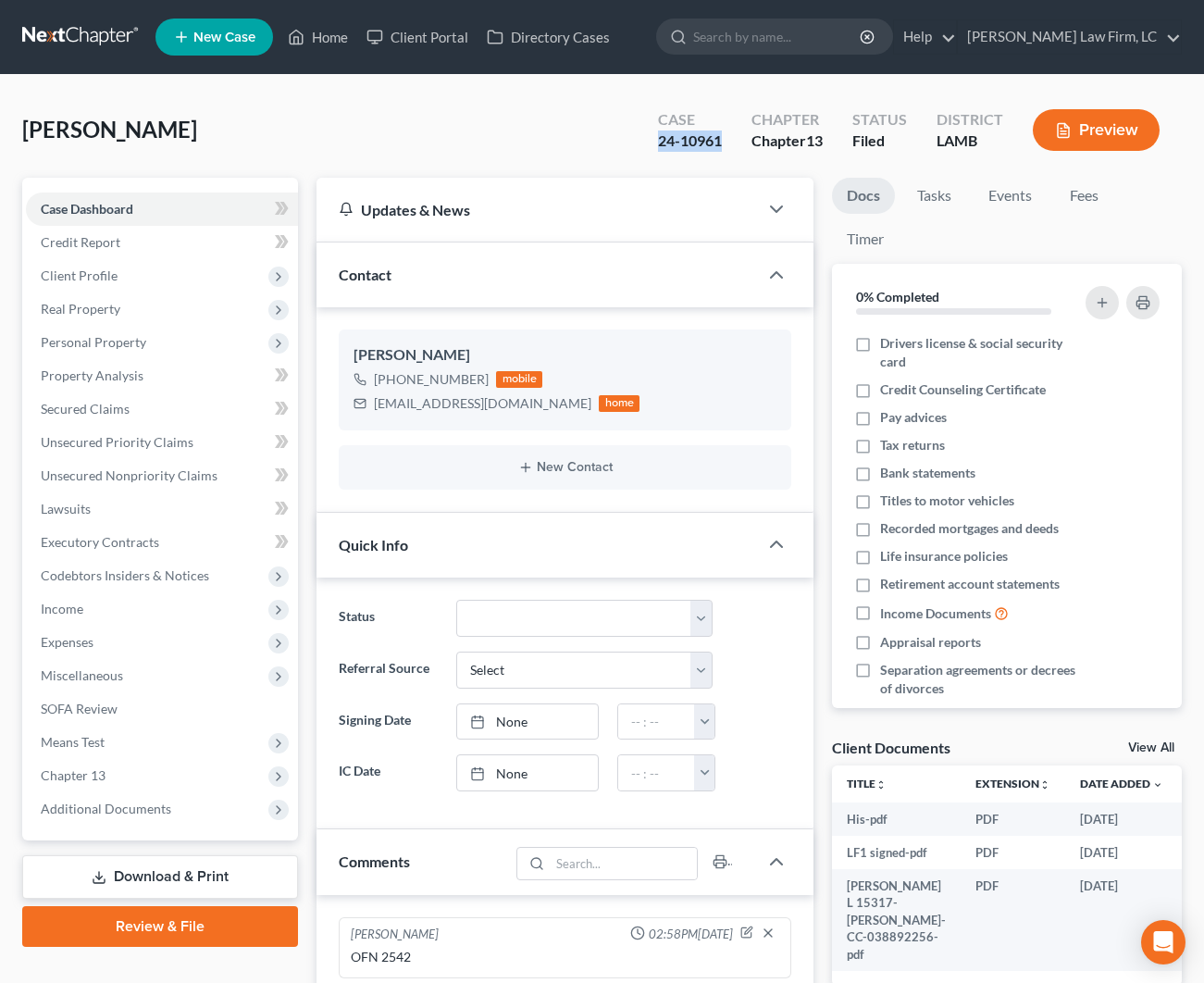
click at [612, 139] on div "[PERSON_NAME] Upgraded Case 24-10961 Chapter Chapter 13 Status Filed District […" at bounding box center [602, 137] width 1160 height 80
copy div "24-10961"
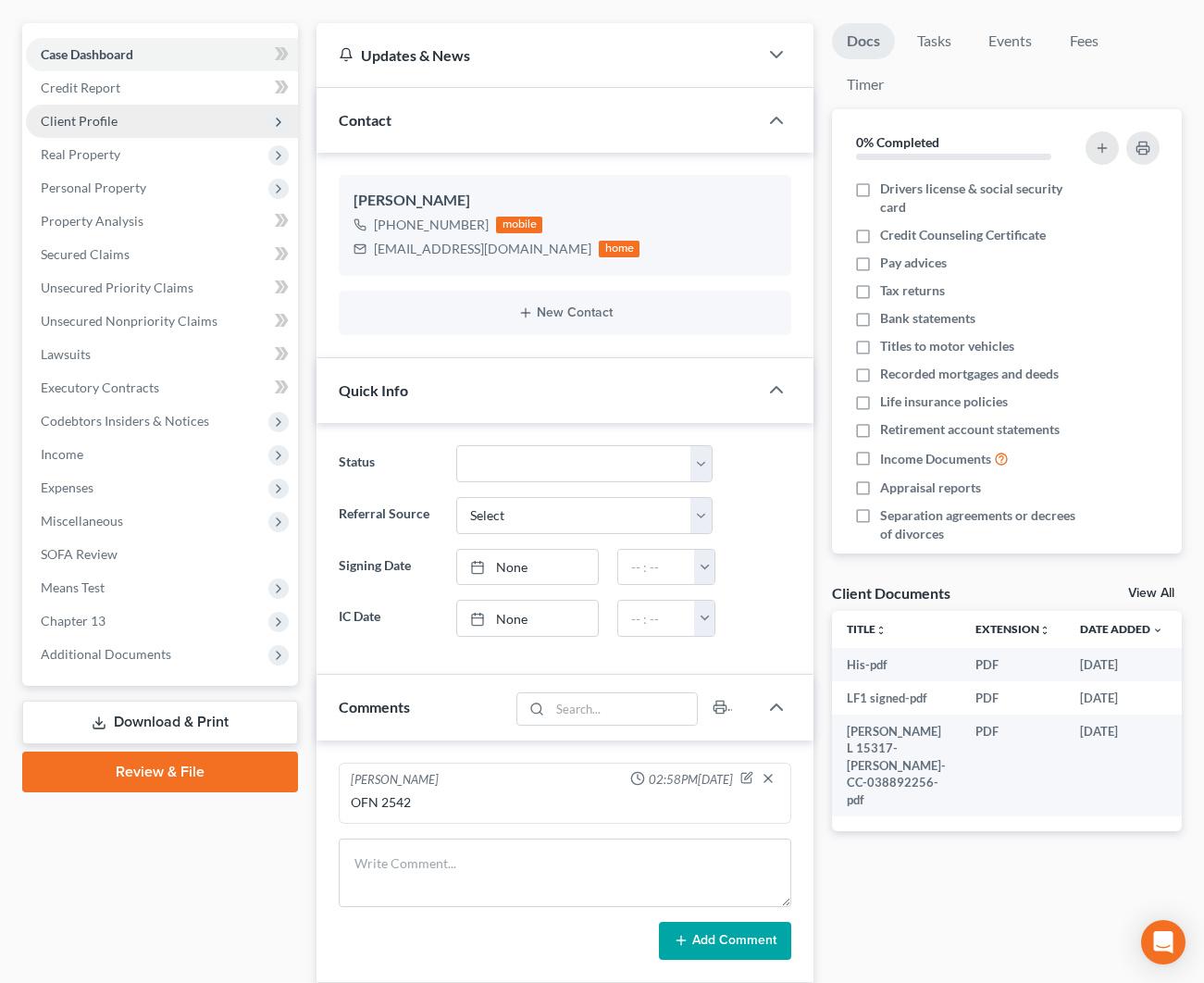
scroll to position [181, 0]
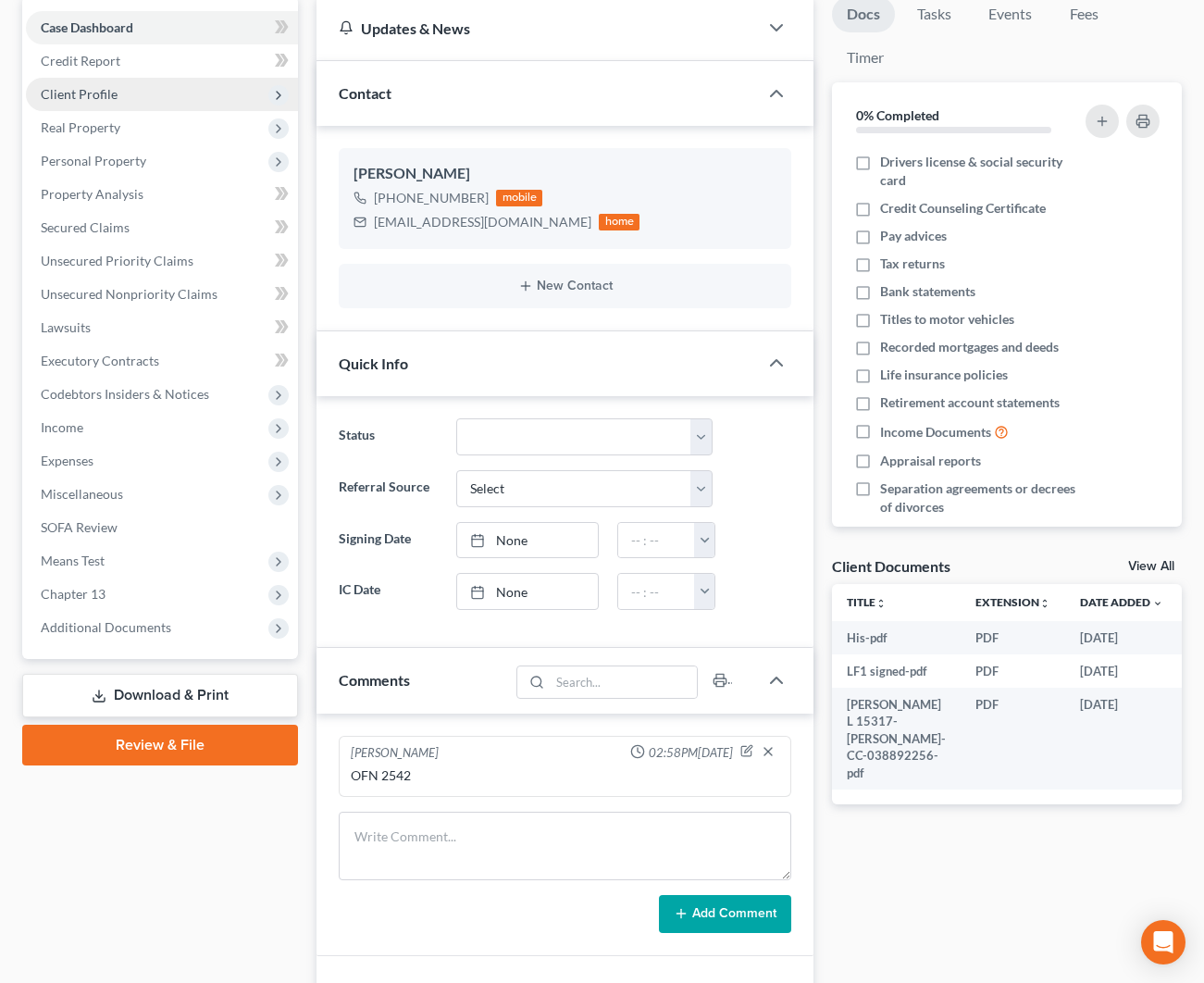
click at [102, 93] on span "Client Profile" at bounding box center [79, 94] width 76 height 16
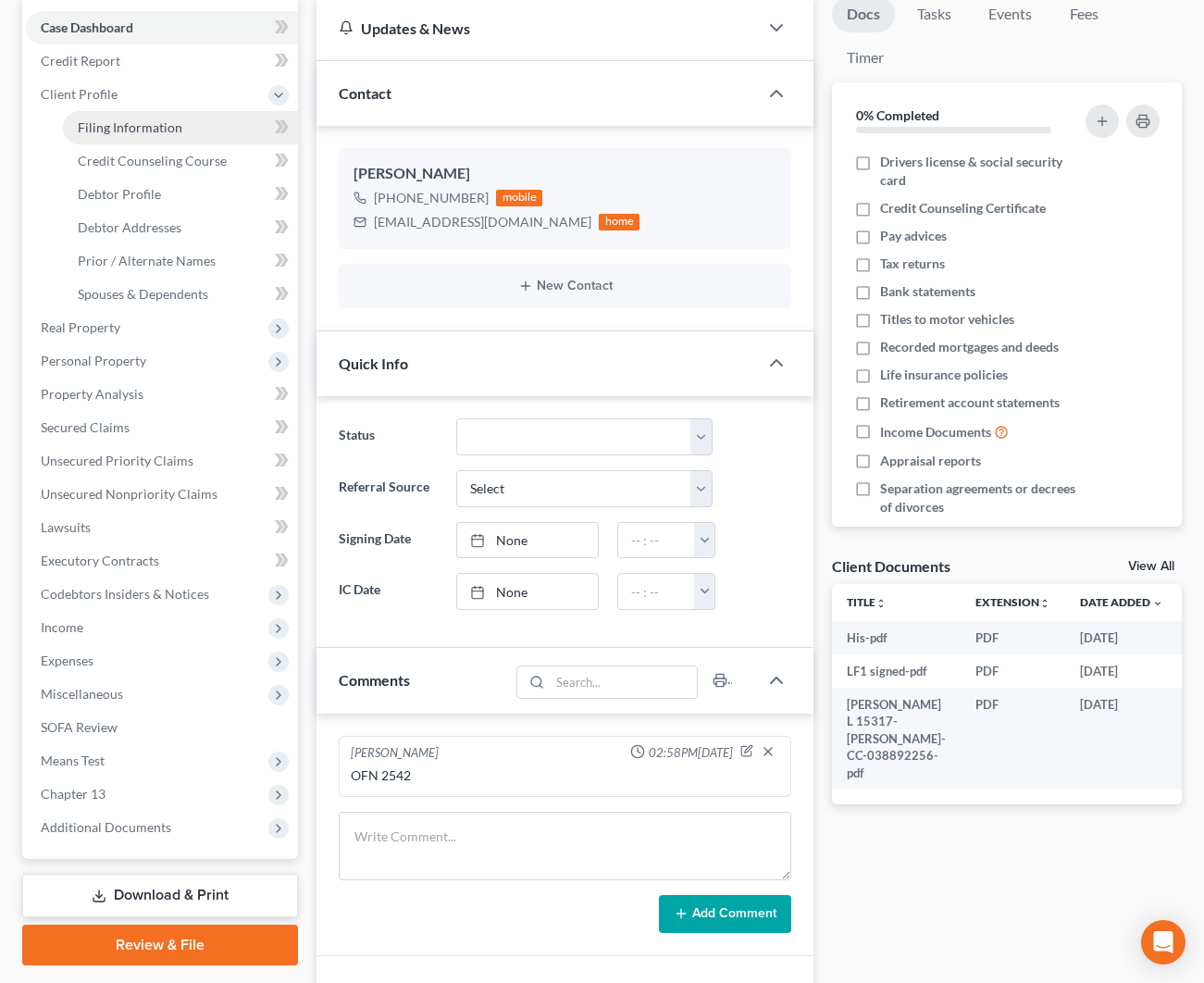
click at [114, 136] on link "Filing Information" at bounding box center [180, 127] width 235 height 33
select select "1"
select select "0"
select select "3"
select select "35"
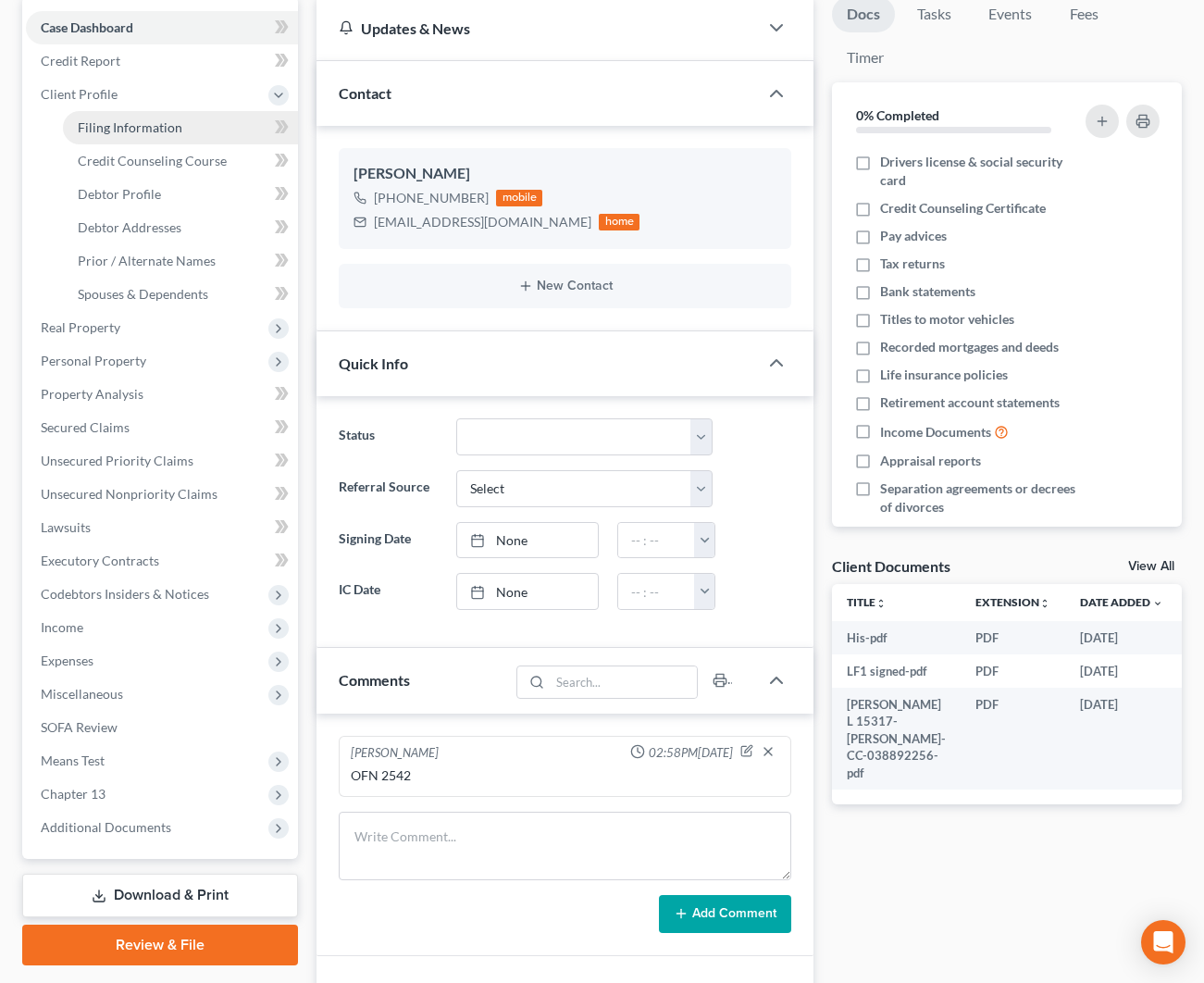
select select "0"
select select "19"
